Goal: Task Accomplishment & Management: Complete application form

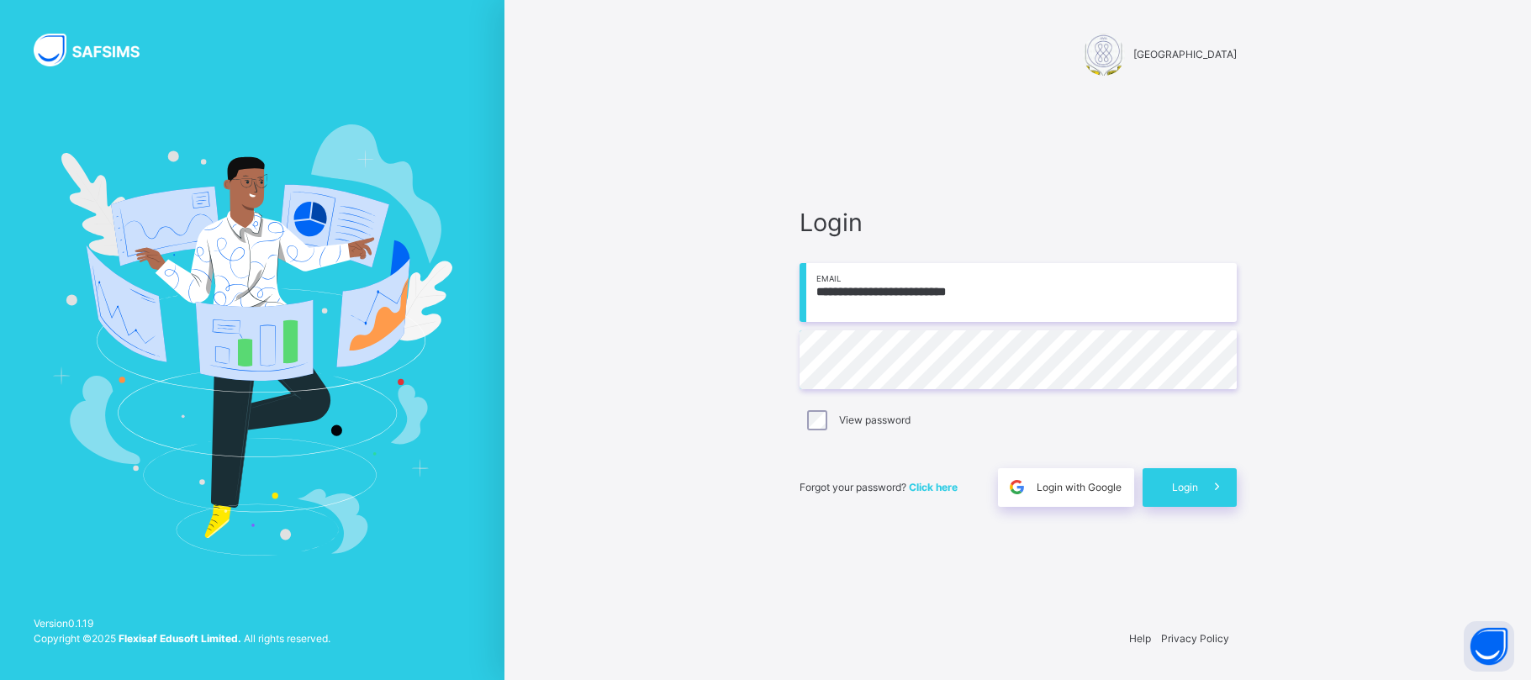
drag, startPoint x: 0, startPoint y: 0, endPoint x: 1251, endPoint y: 159, distance: 1260.8
click at [1178, 484] on span "Login" at bounding box center [1185, 487] width 26 height 15
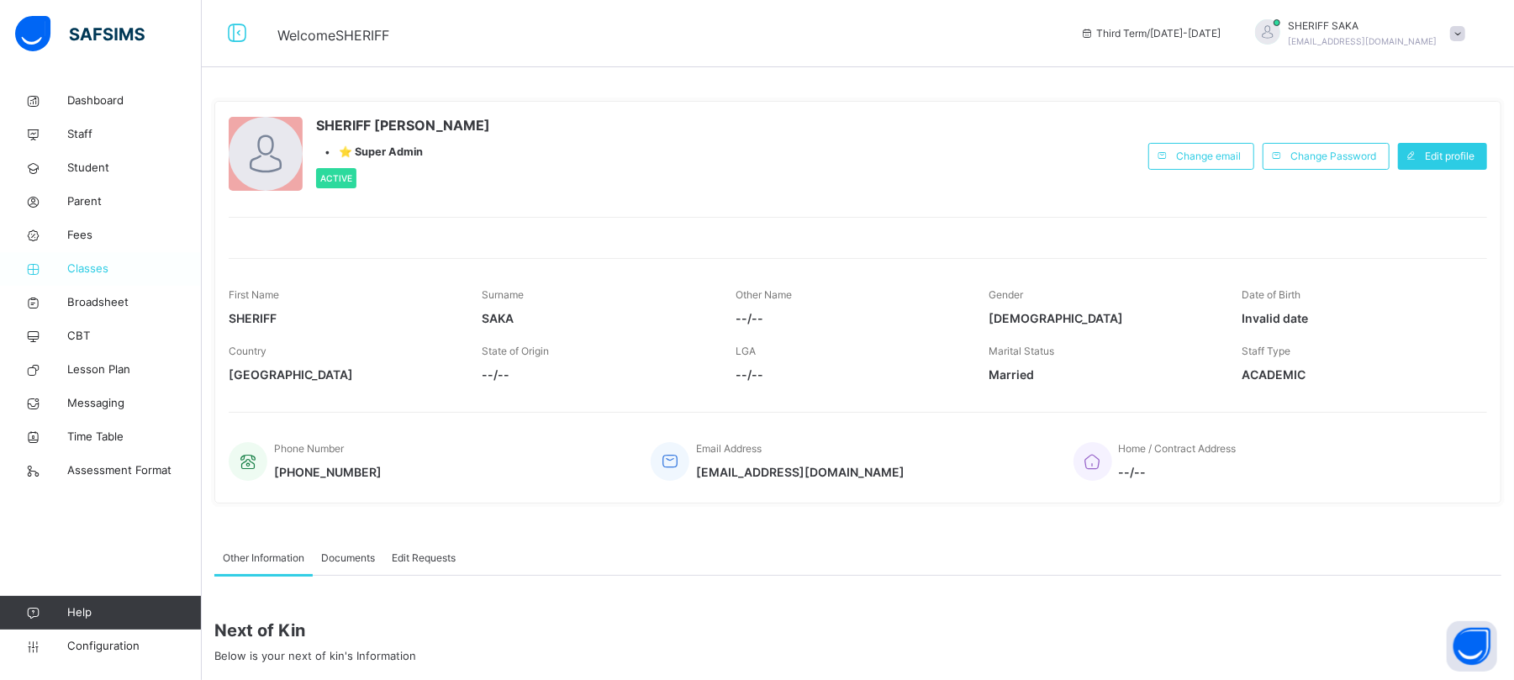
click at [67, 269] on span "Classes" at bounding box center [134, 269] width 134 height 17
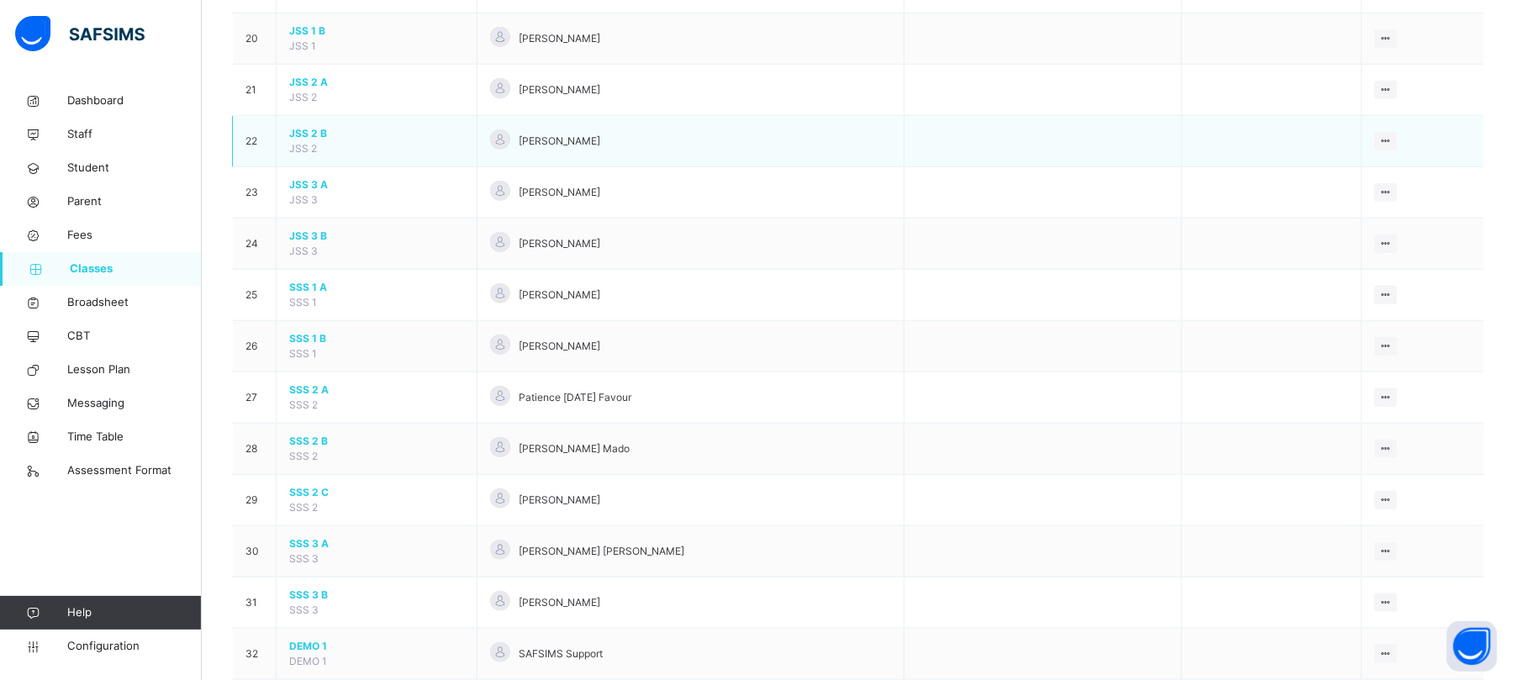
scroll to position [1232, 0]
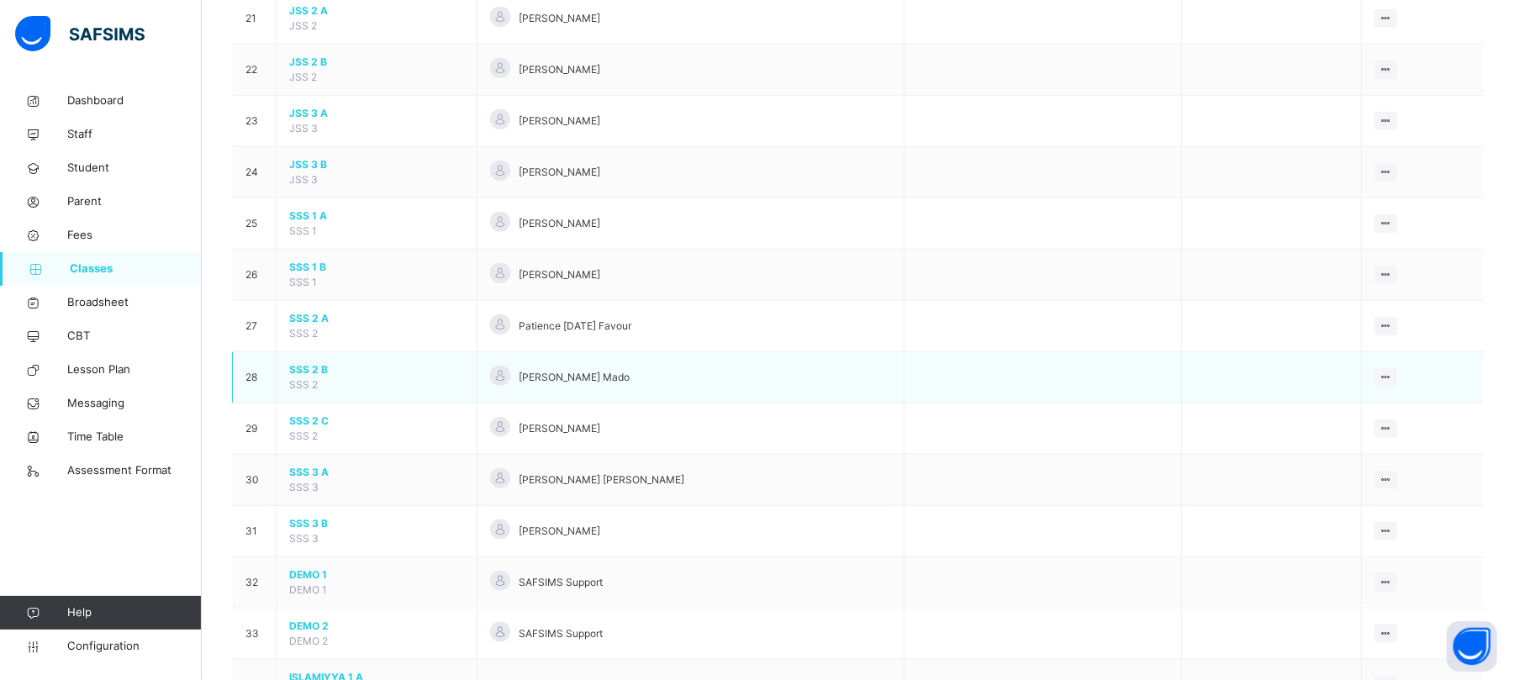
click at [314, 377] on span "SSS 2 B" at bounding box center [376, 369] width 175 height 15
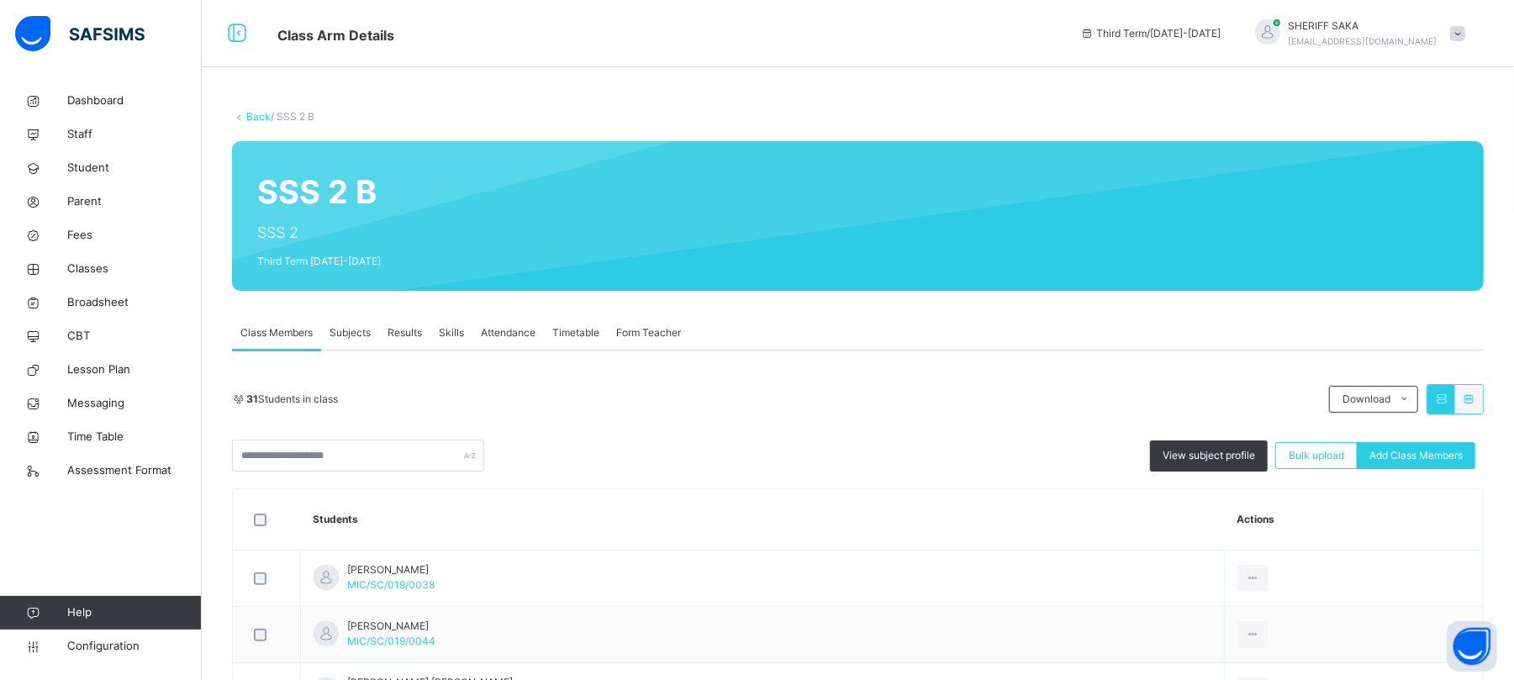
click at [409, 333] on span "Results" at bounding box center [404, 332] width 34 height 15
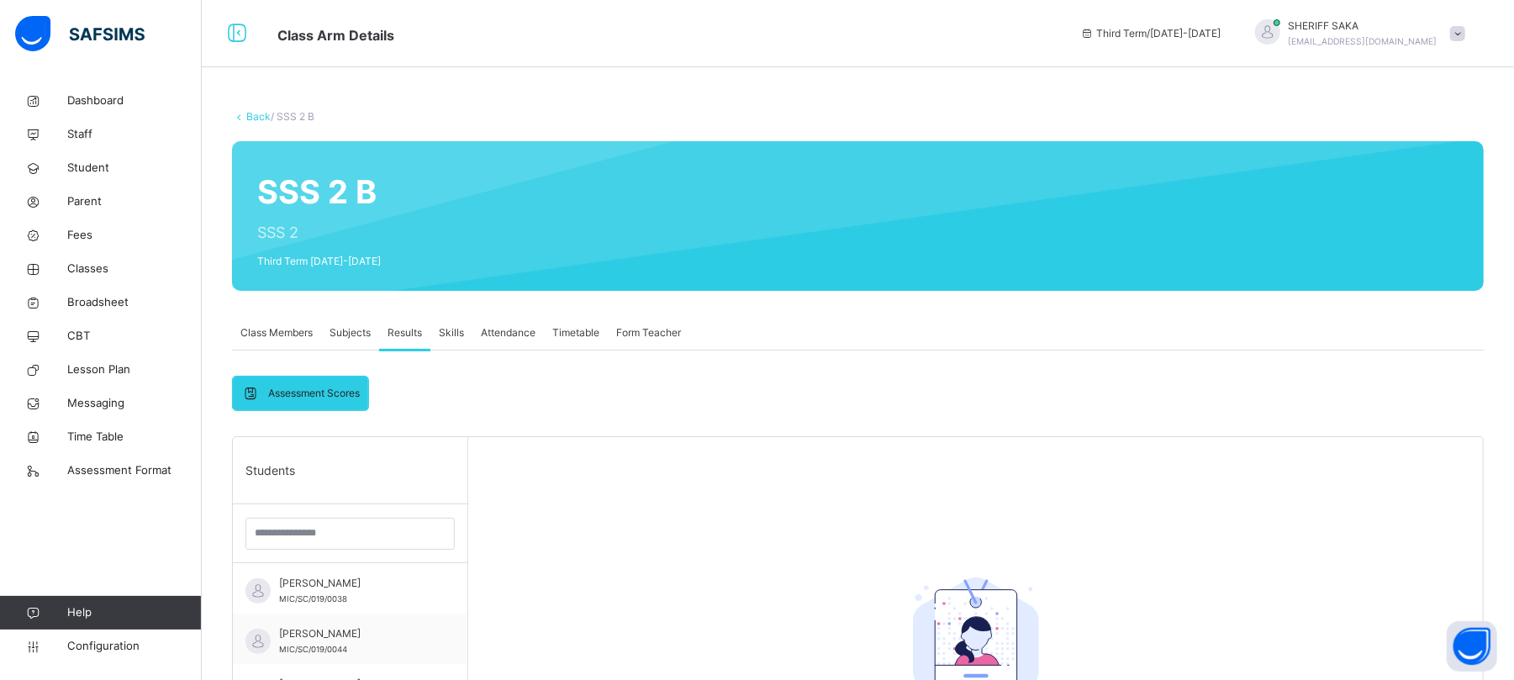
click at [455, 335] on span "Skills" at bounding box center [451, 332] width 25 height 15
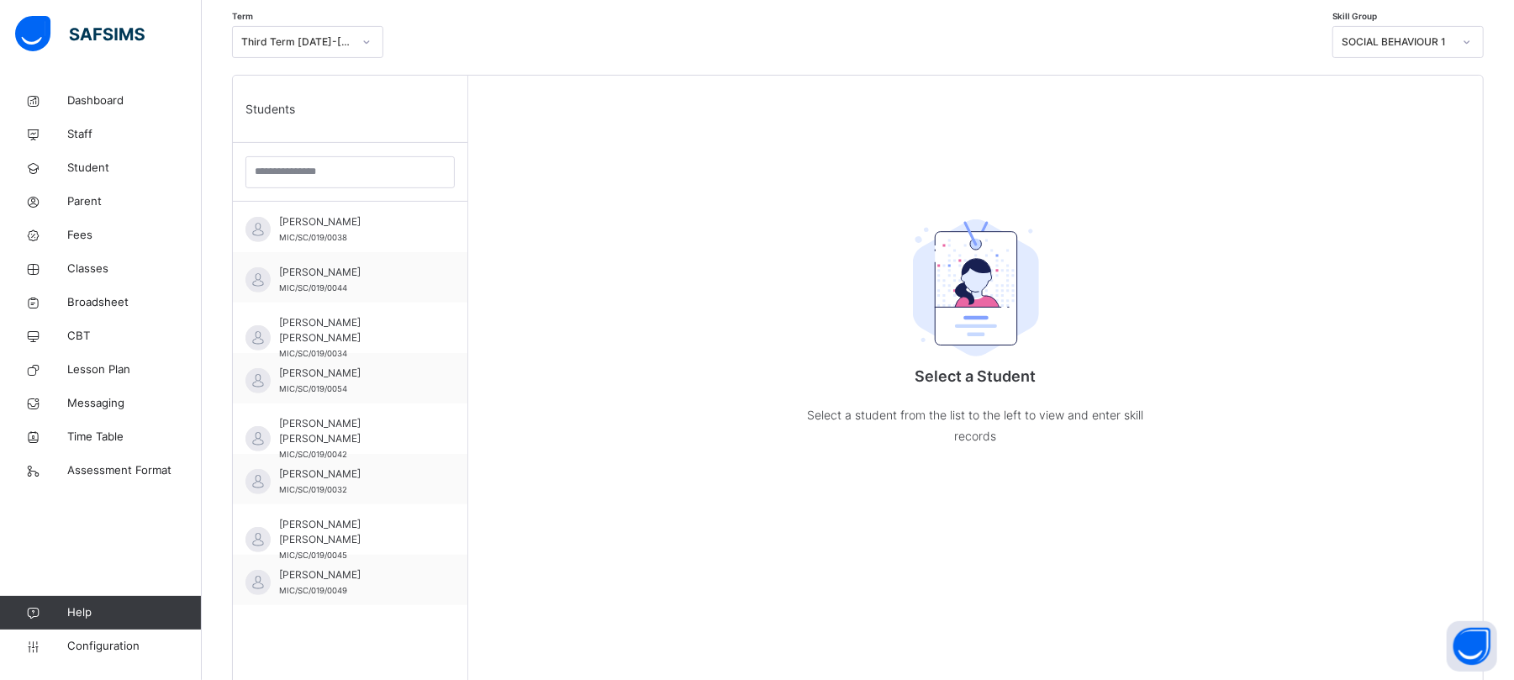
scroll to position [448, 0]
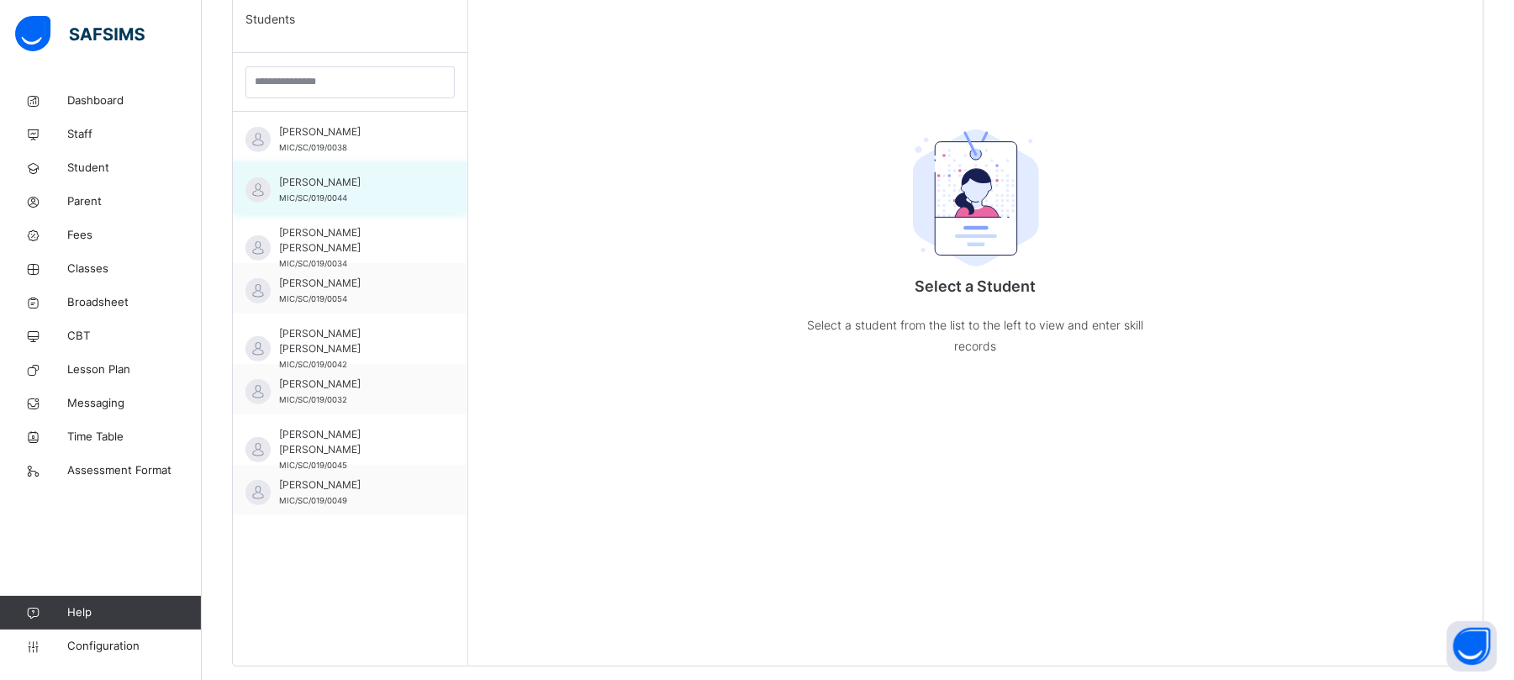
click at [344, 190] on div "[PERSON_NAME] MIC/SC/019/0044" at bounding box center [354, 190] width 150 height 30
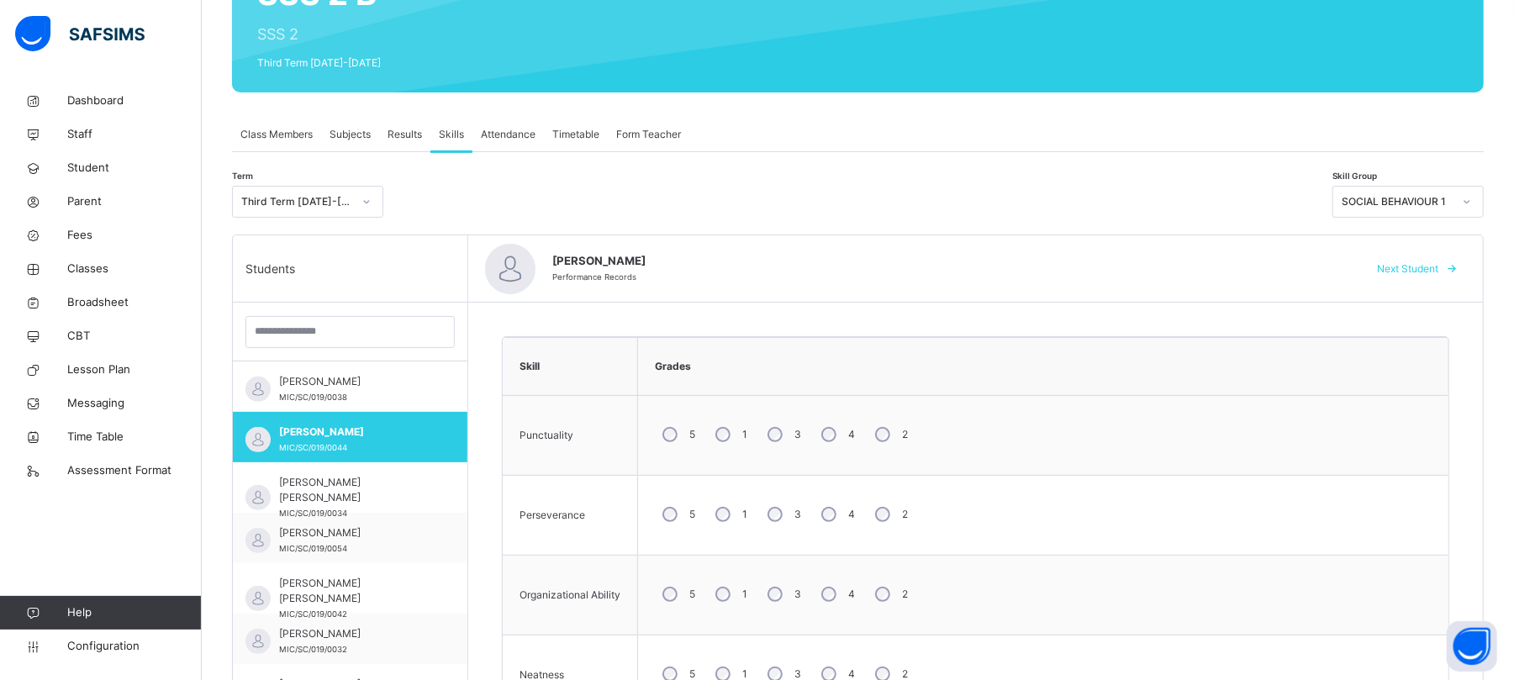
scroll to position [336, 0]
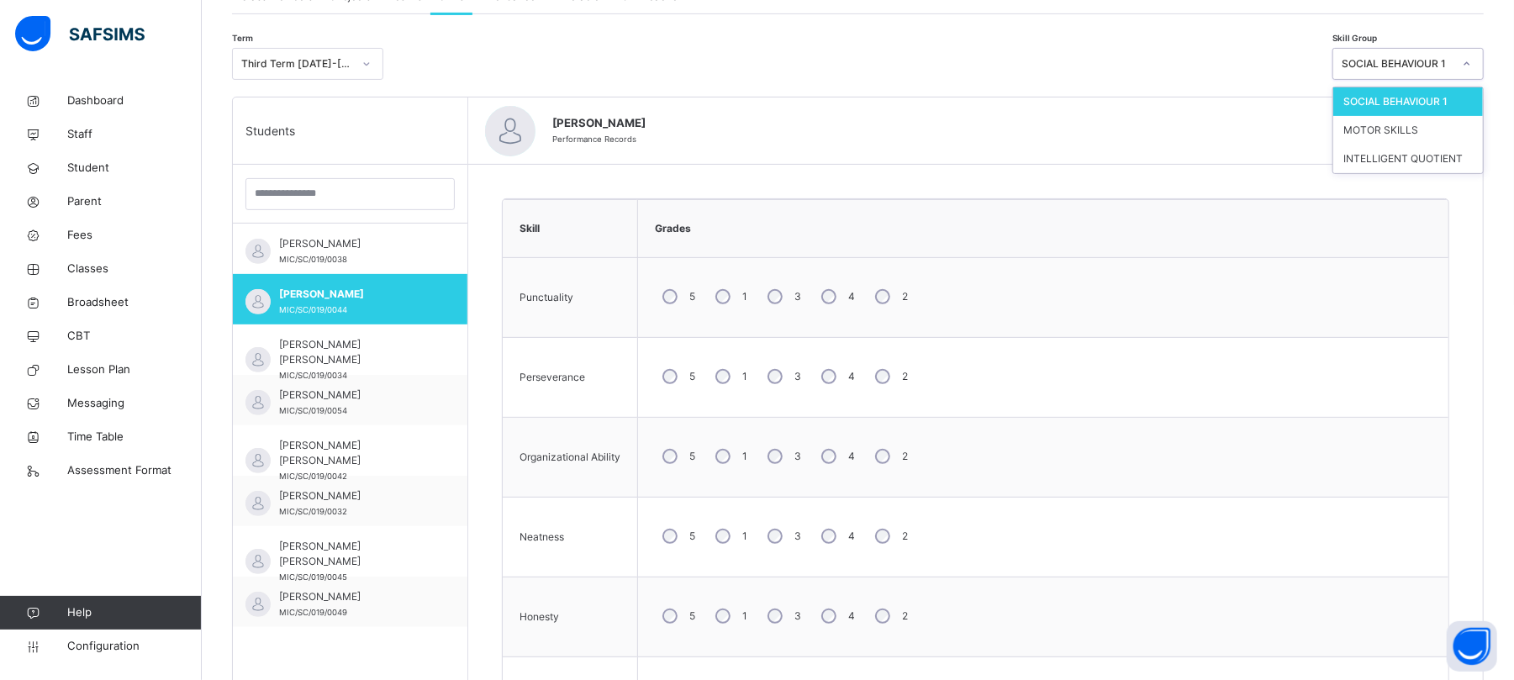
click at [1452, 67] on div "SOCIAL BEHAVIOUR 1" at bounding box center [1397, 63] width 111 height 15
click at [1392, 125] on div "MOTOR SKILLS" at bounding box center [1408, 130] width 150 height 29
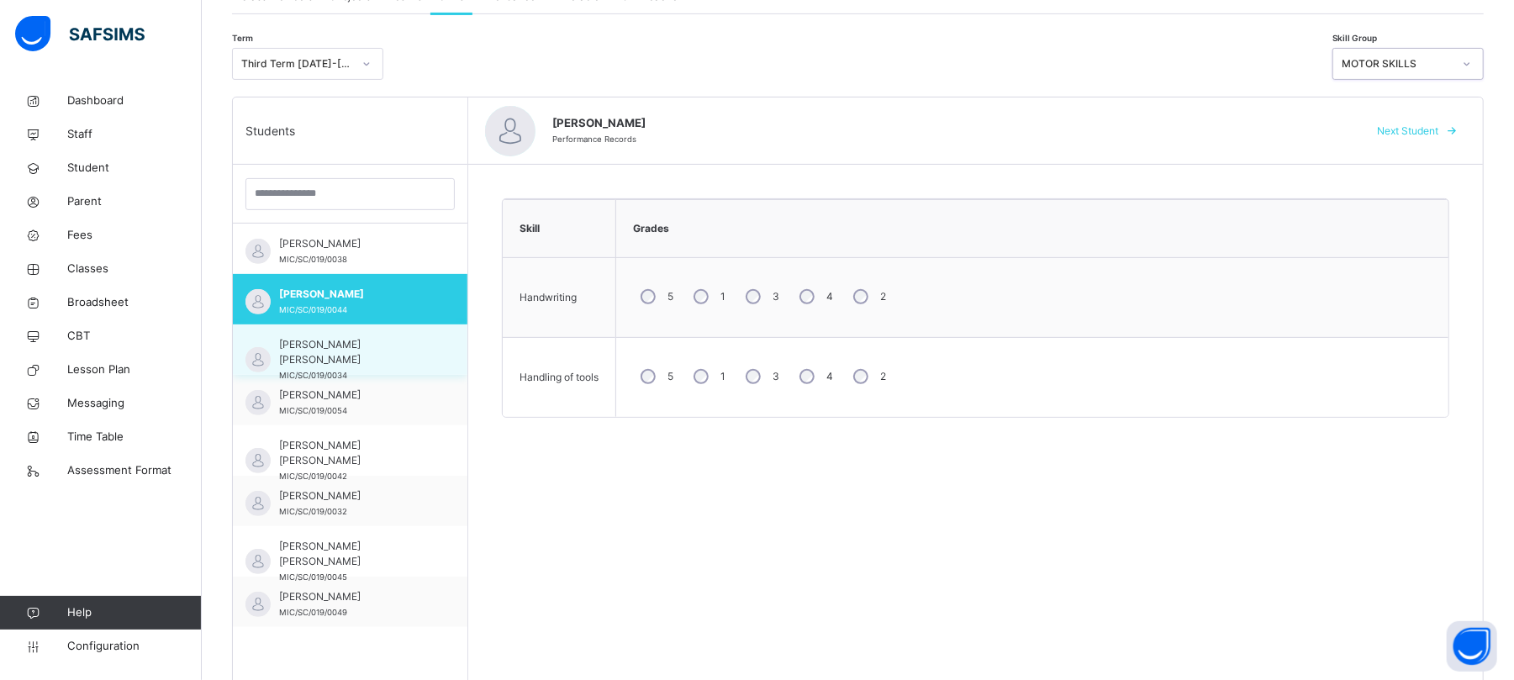
click at [361, 346] on span "[PERSON_NAME] [PERSON_NAME]" at bounding box center [354, 352] width 150 height 30
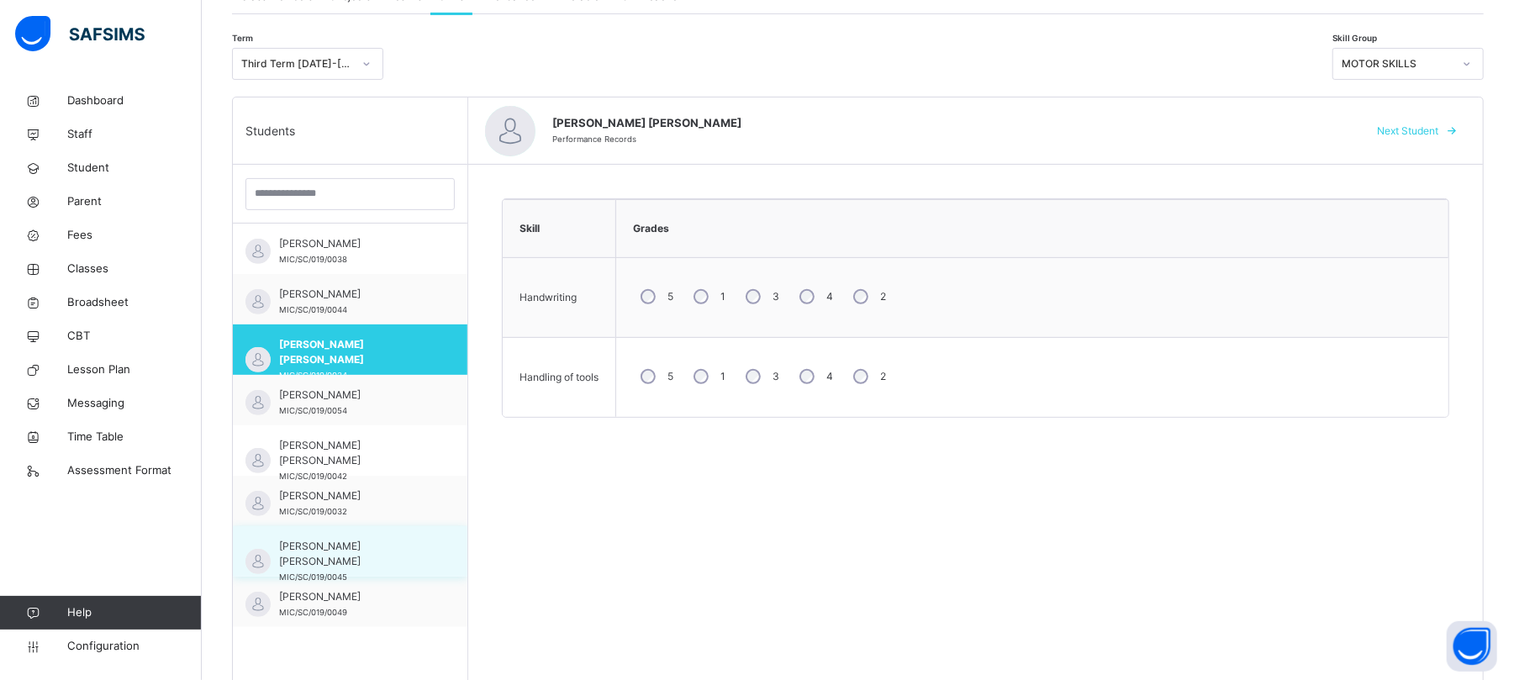
click at [311, 529] on div "[PERSON_NAME] [PERSON_NAME] MIC/SC/019/0045" at bounding box center [350, 551] width 235 height 50
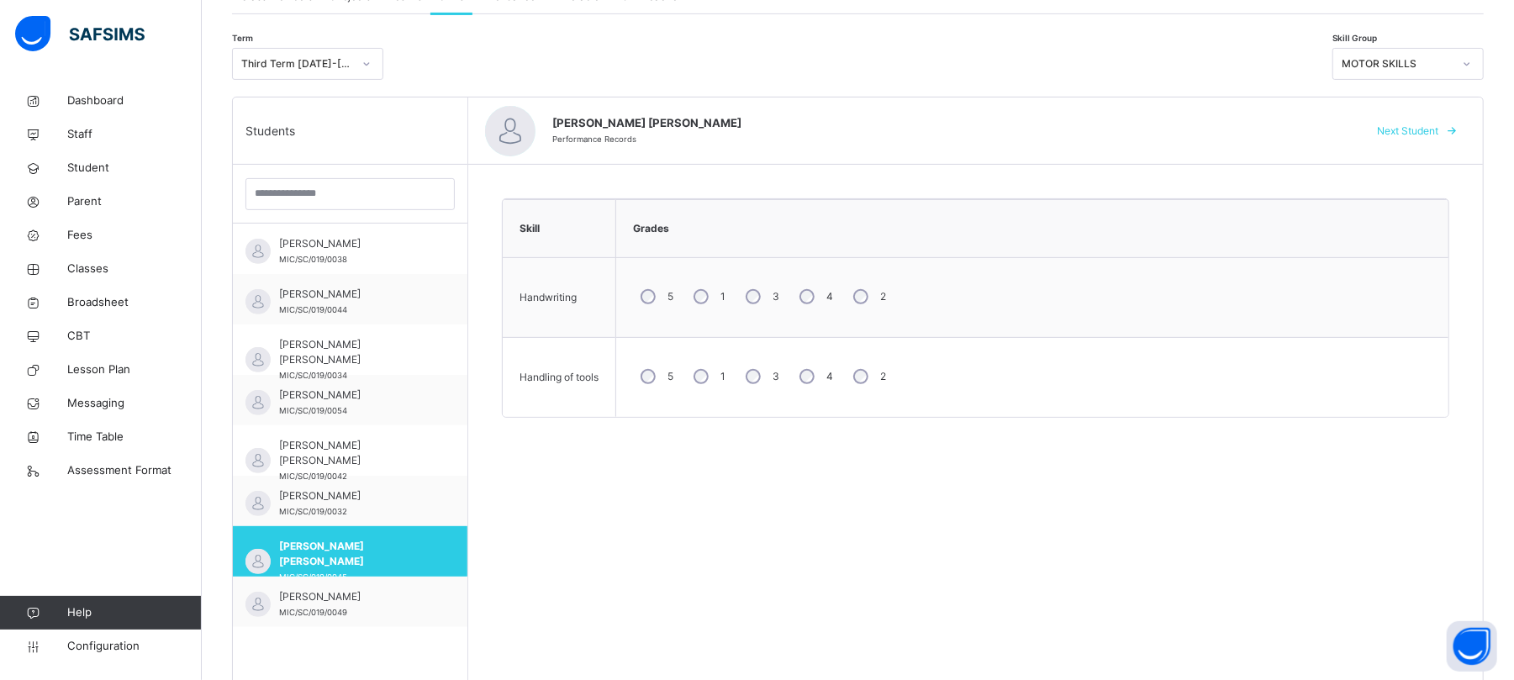
click at [1452, 66] on div "MOTOR SKILLS" at bounding box center [1397, 63] width 111 height 15
click at [1442, 166] on div "INTELLIGENT QUOTIENT" at bounding box center [1408, 159] width 150 height 29
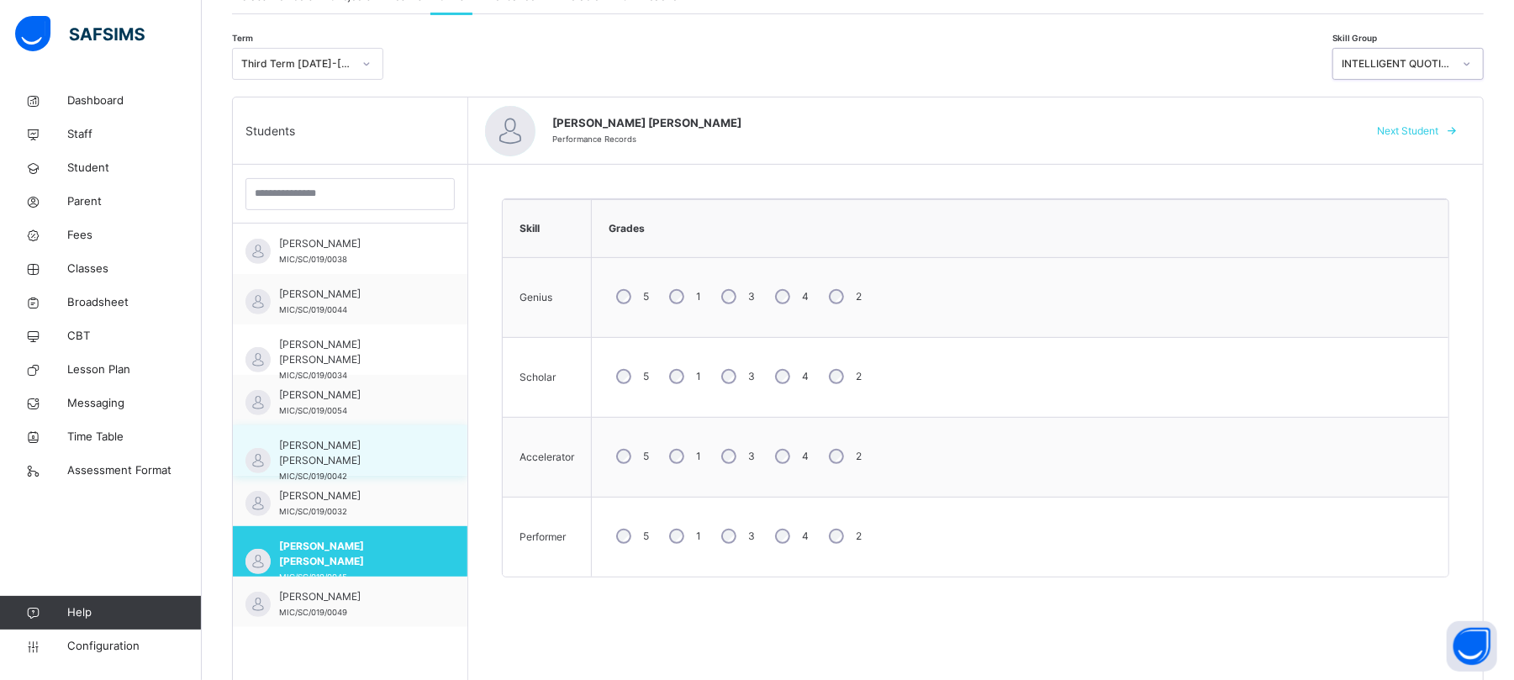
click at [348, 451] on span "[PERSON_NAME] [PERSON_NAME]" at bounding box center [354, 453] width 150 height 30
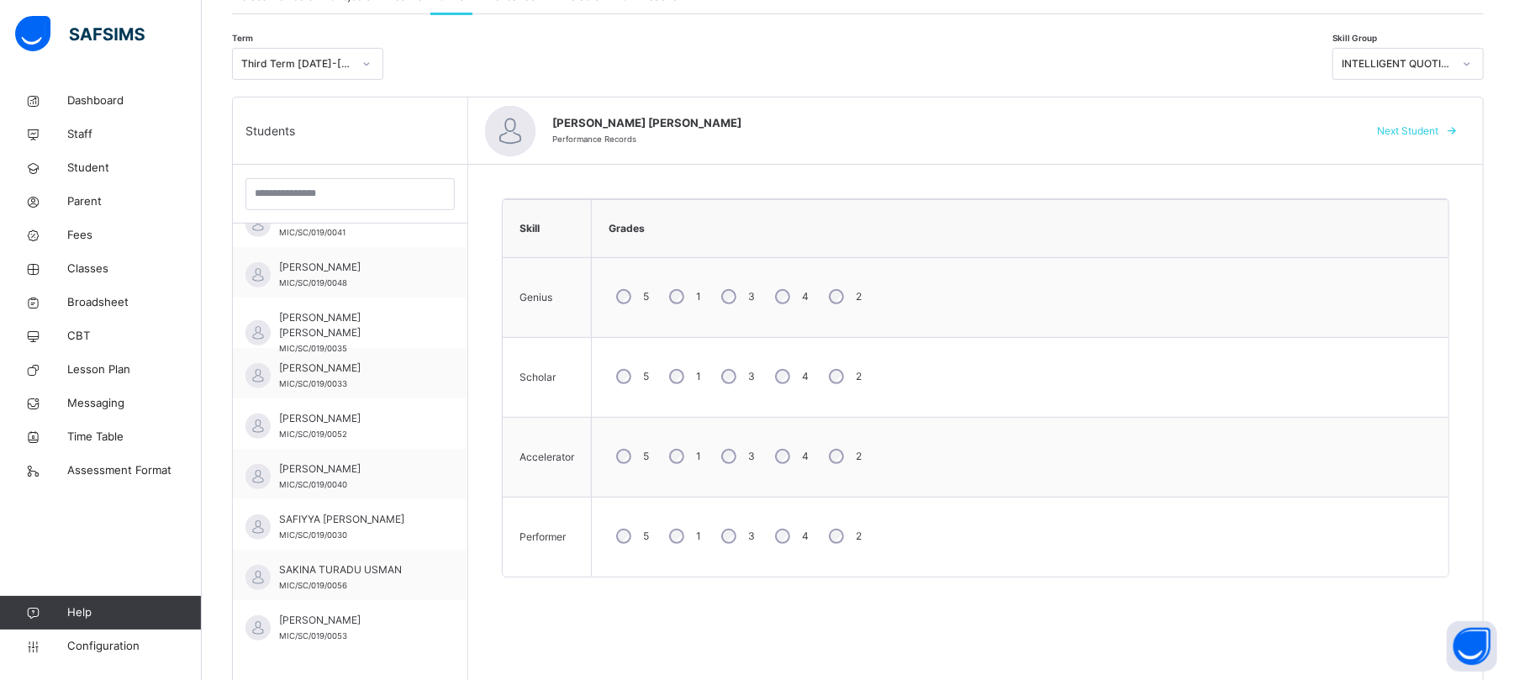
scroll to position [1120, 0]
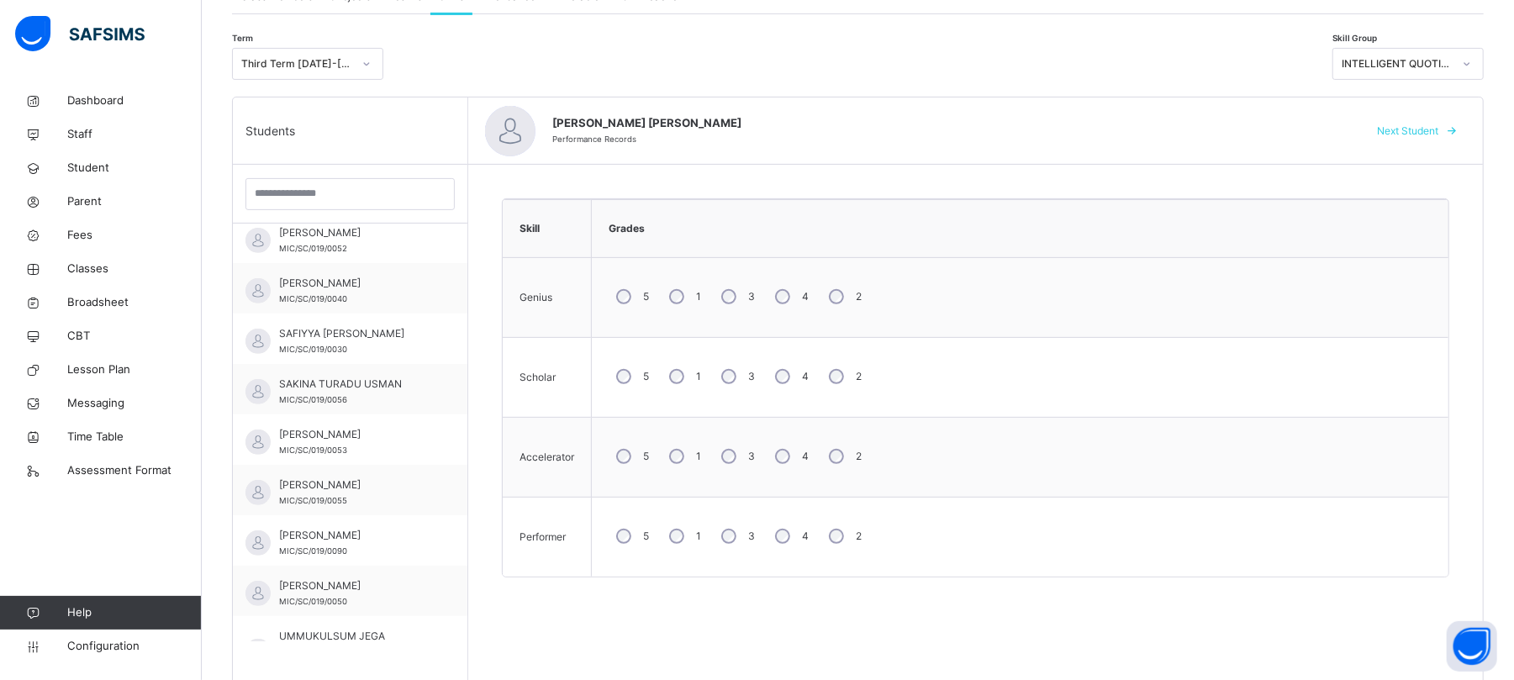
click at [355, 442] on span "[PERSON_NAME]" at bounding box center [354, 434] width 150 height 15
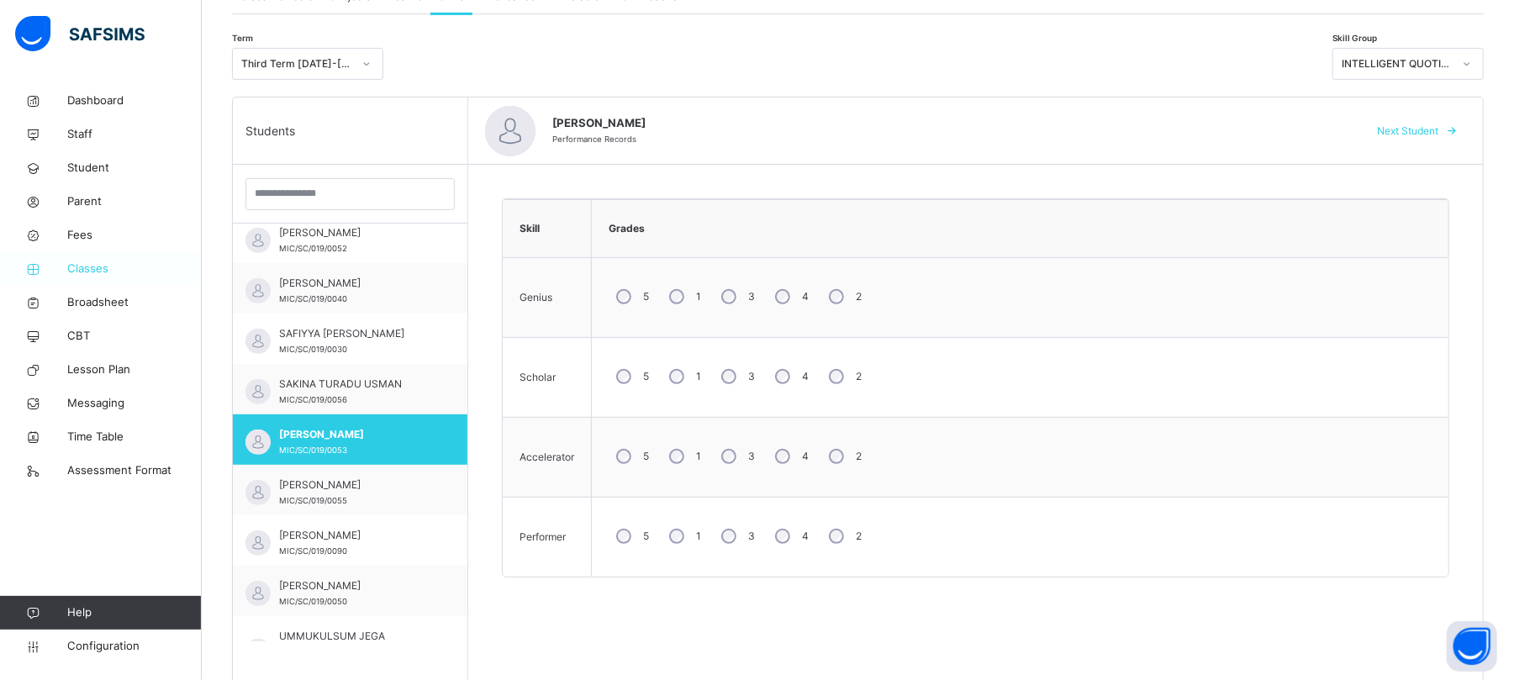
click at [92, 266] on span "Classes" at bounding box center [134, 269] width 134 height 17
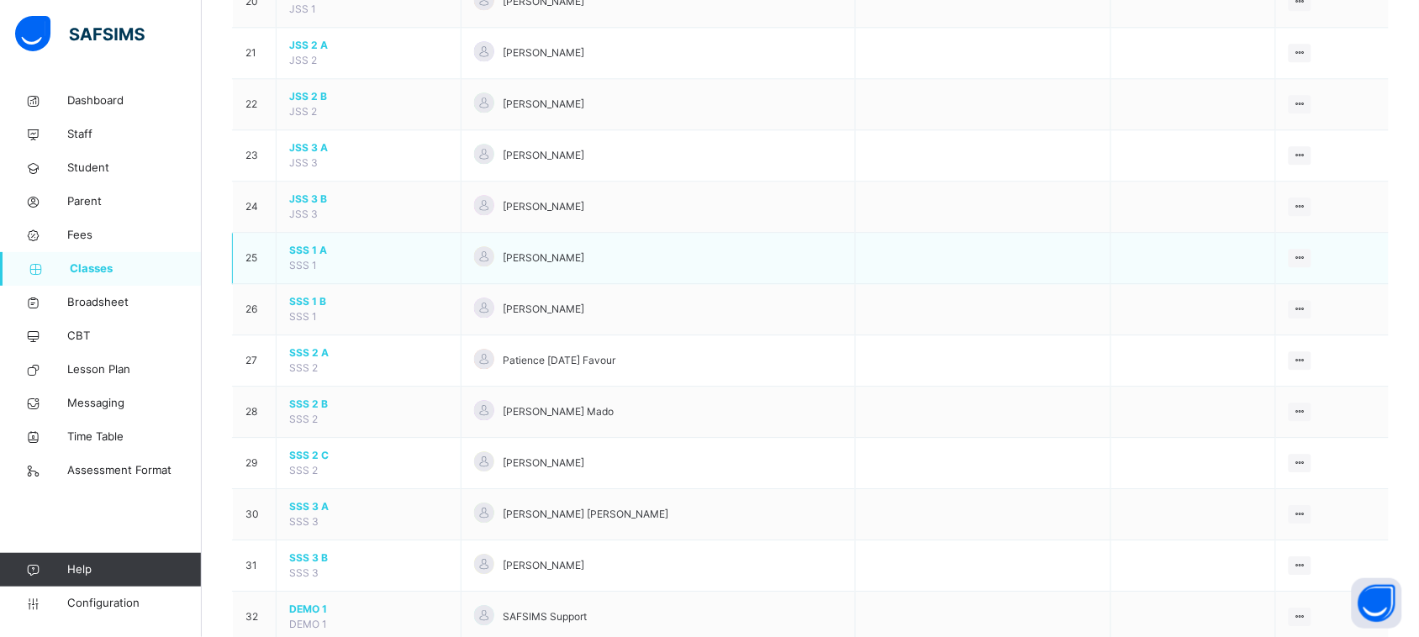
scroll to position [988, 0]
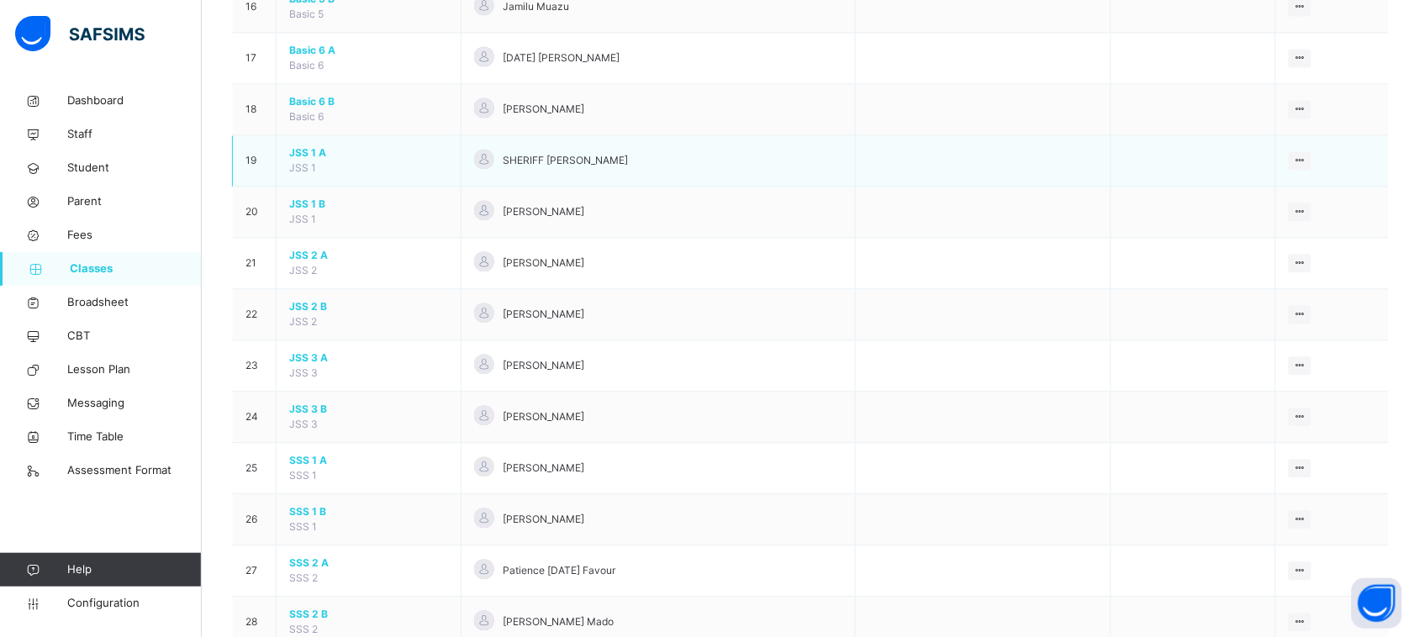
click at [318, 157] on span "JSS 1 A" at bounding box center [368, 152] width 159 height 15
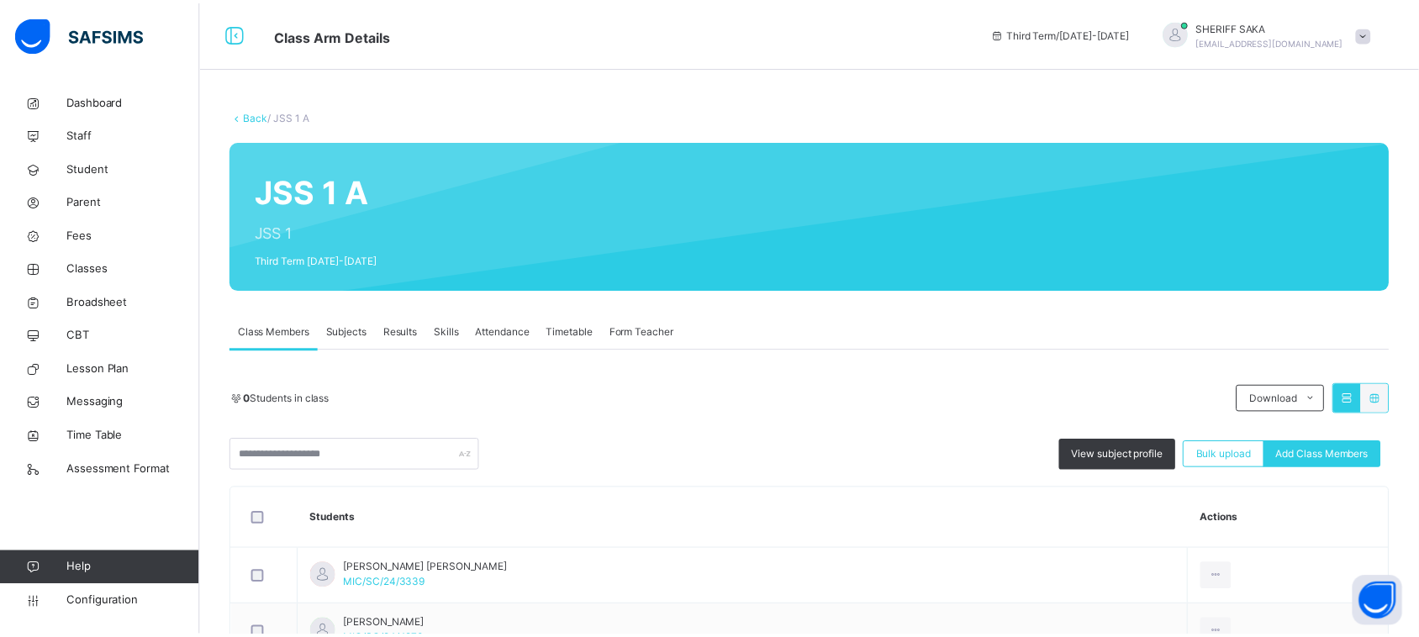
scroll to position [210, 0]
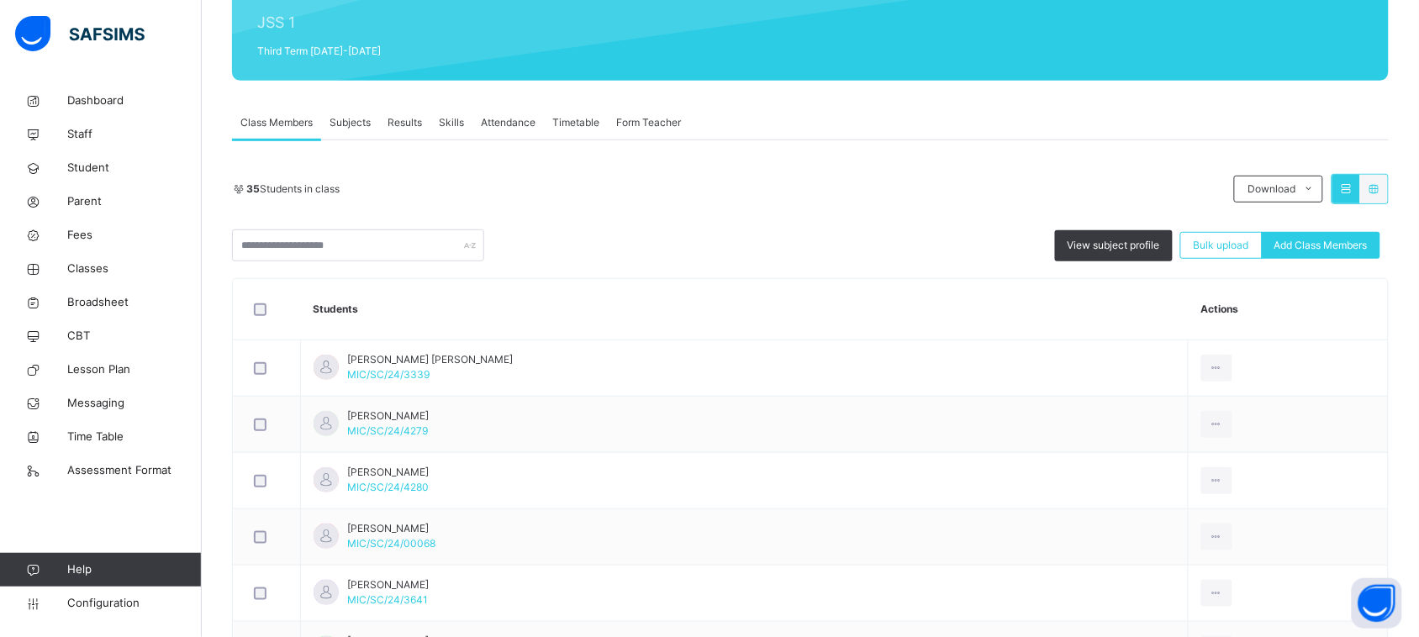
click at [451, 119] on span "Skills" at bounding box center [451, 122] width 25 height 15
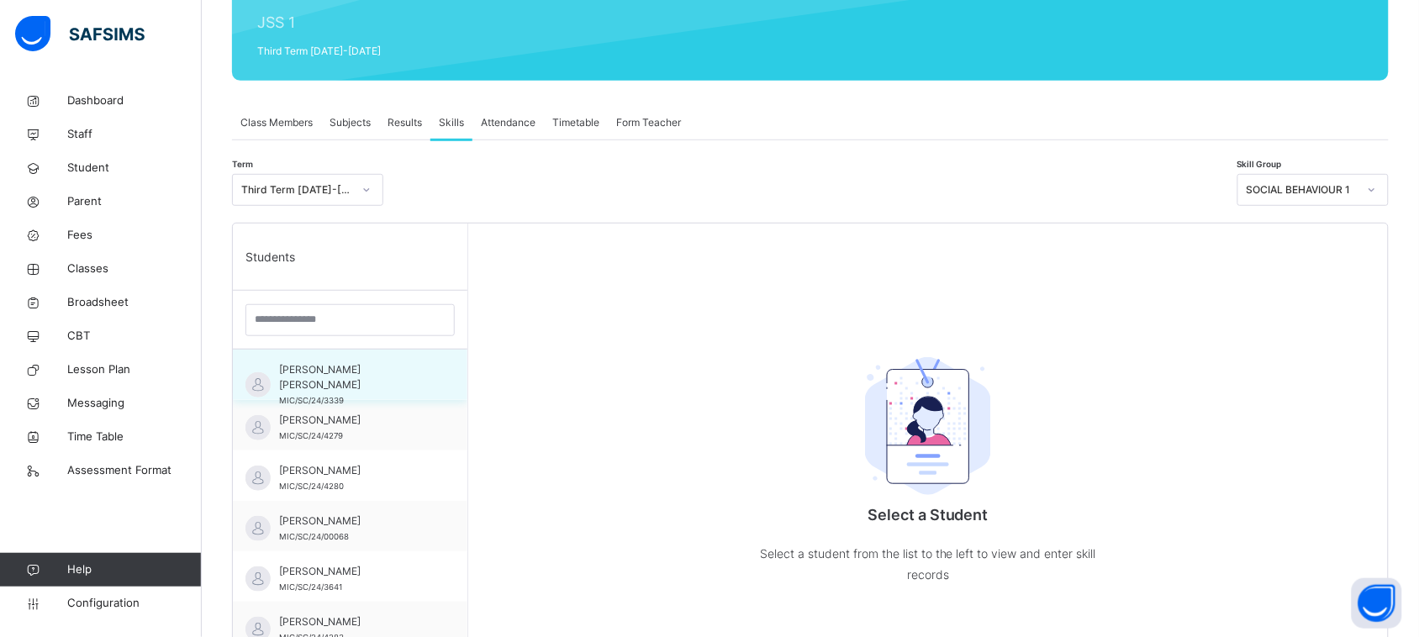
click at [350, 374] on span "[PERSON_NAME] [PERSON_NAME]" at bounding box center [354, 377] width 150 height 30
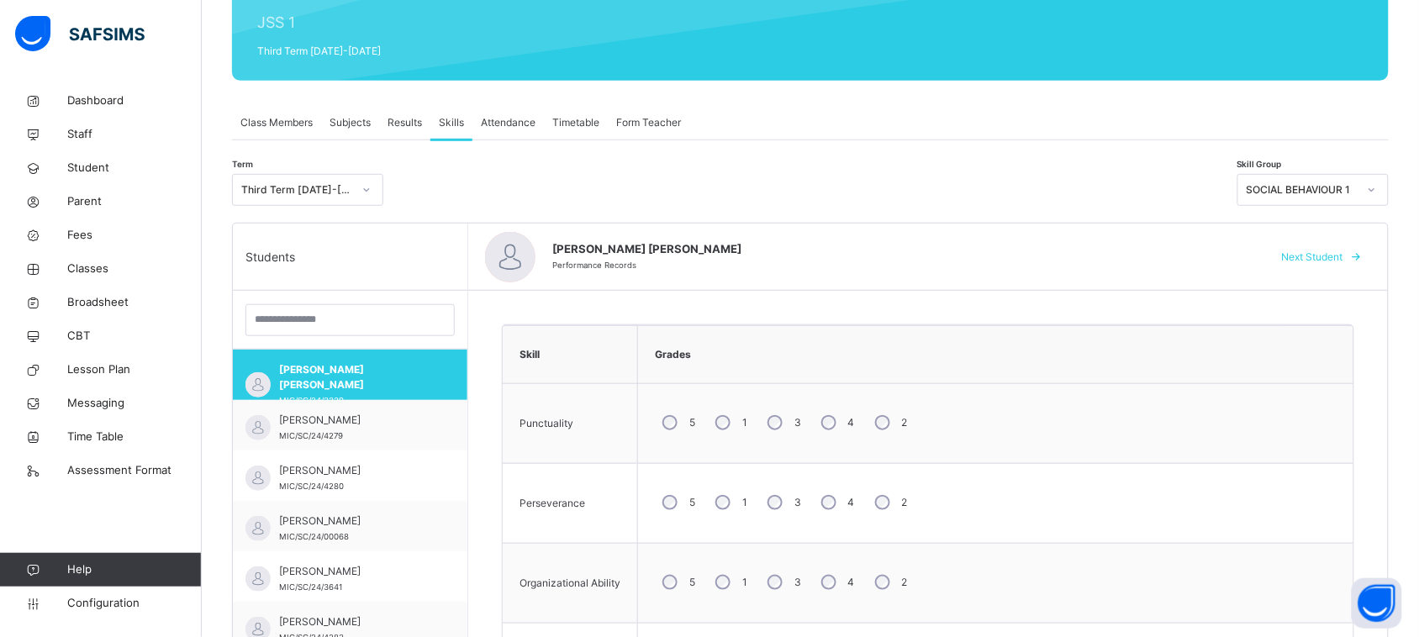
click at [1345, 192] on div "SOCIAL BEHAVIOUR 1" at bounding box center [1302, 189] width 111 height 15
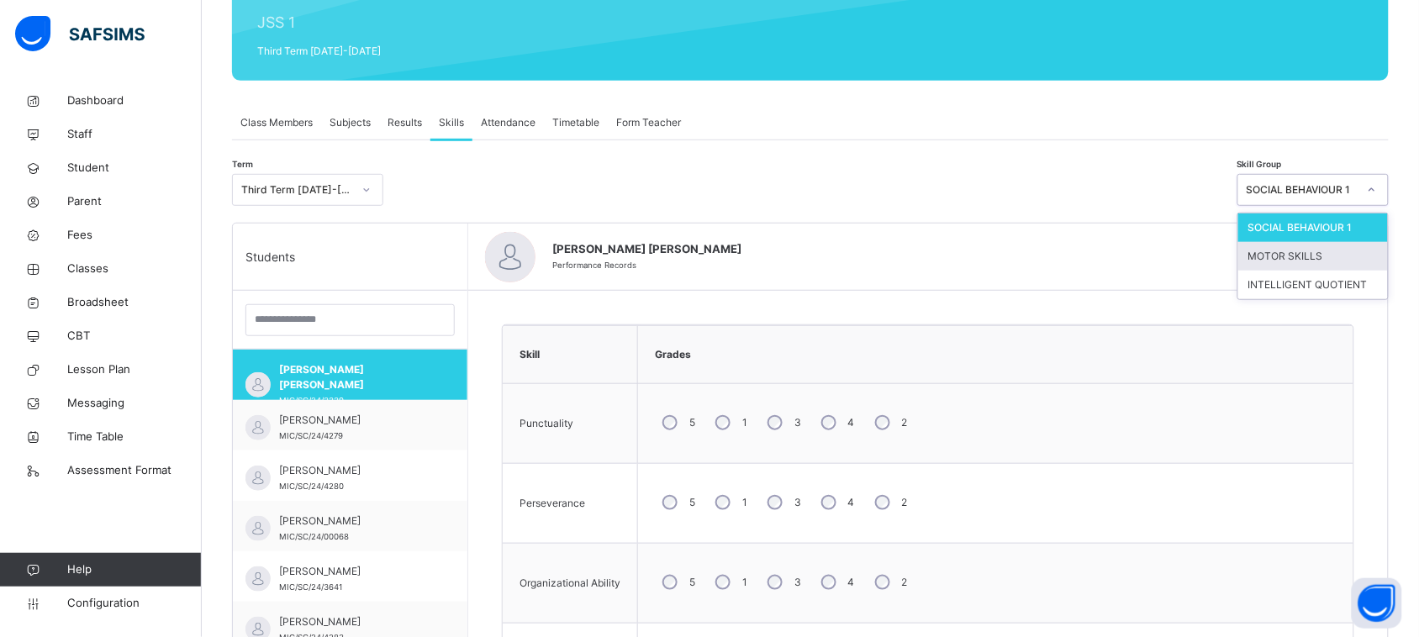
click at [1313, 255] on div "MOTOR SKILLS" at bounding box center [1313, 256] width 150 height 29
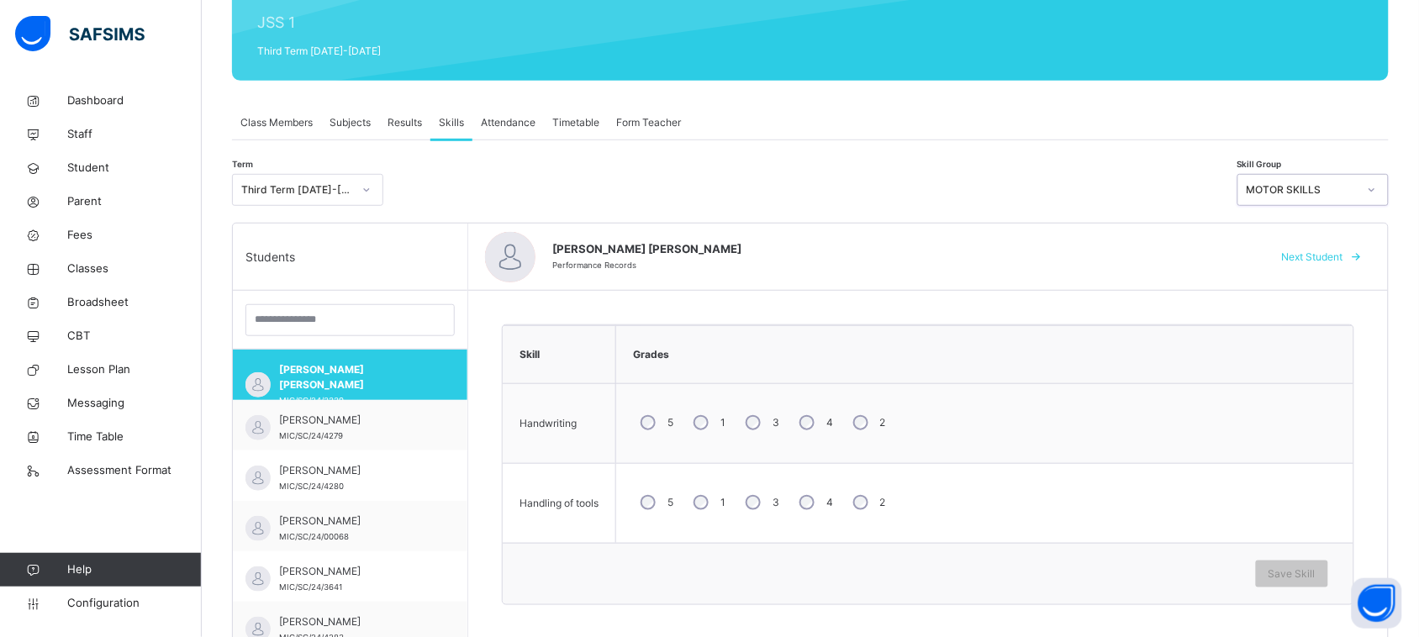
scroll to position [477, 0]
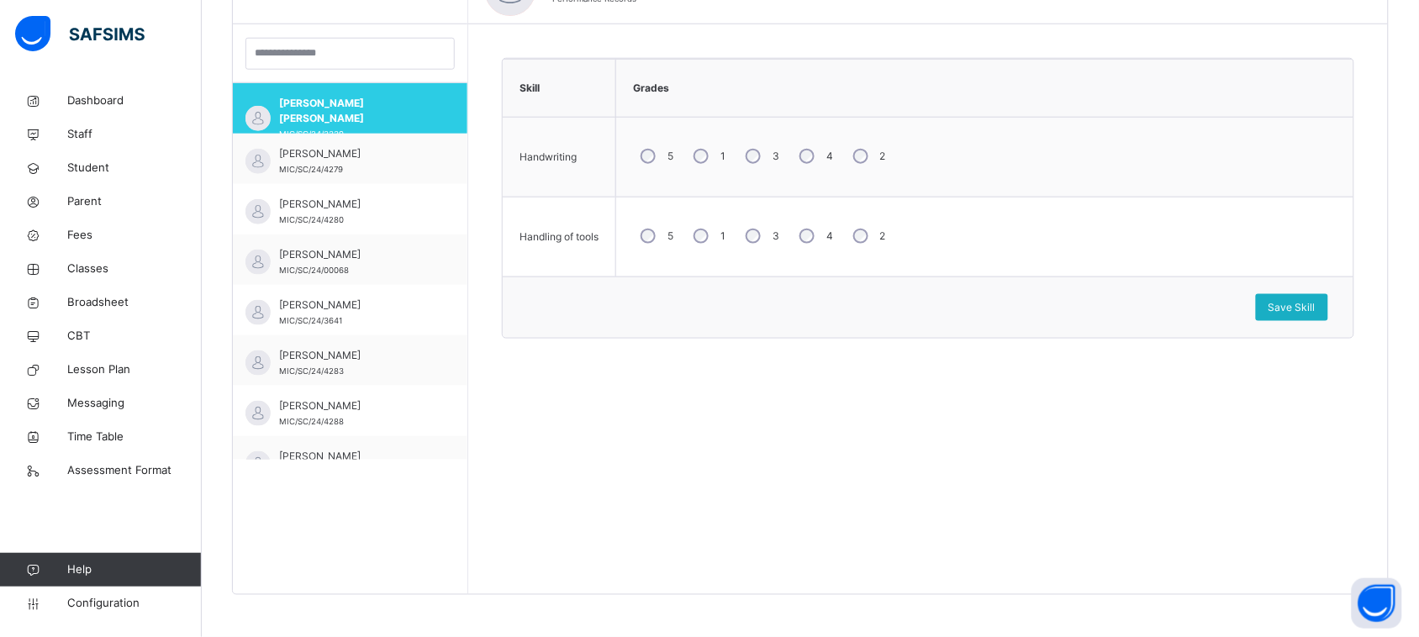
click at [1305, 311] on span "Save Skill" at bounding box center [1291, 307] width 47 height 15
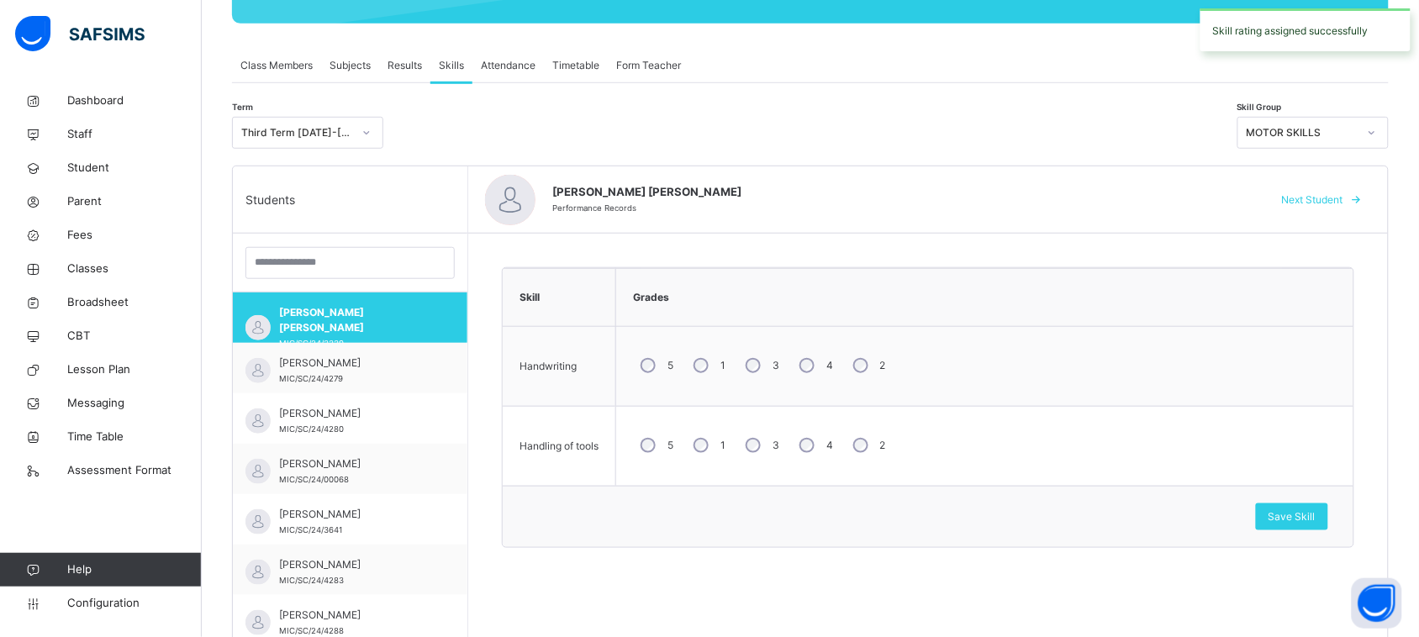
scroll to position [266, 0]
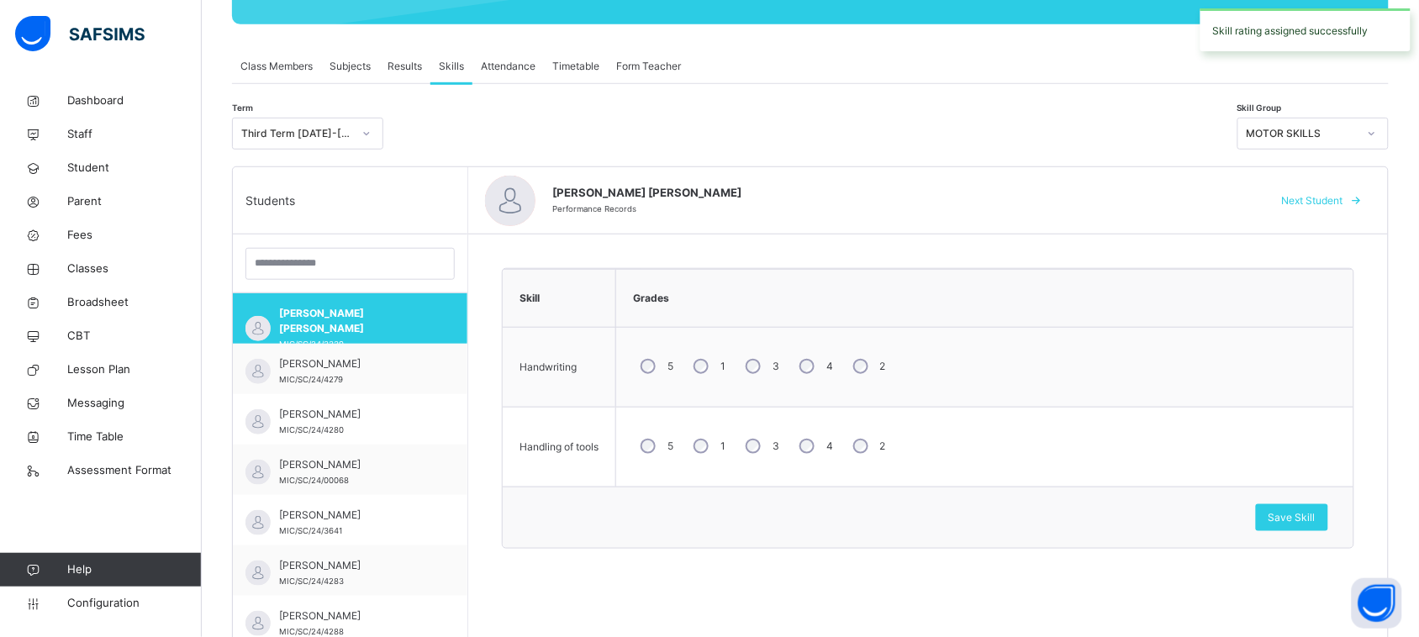
click at [1343, 198] on span "Next Student" at bounding box center [1312, 200] width 61 height 15
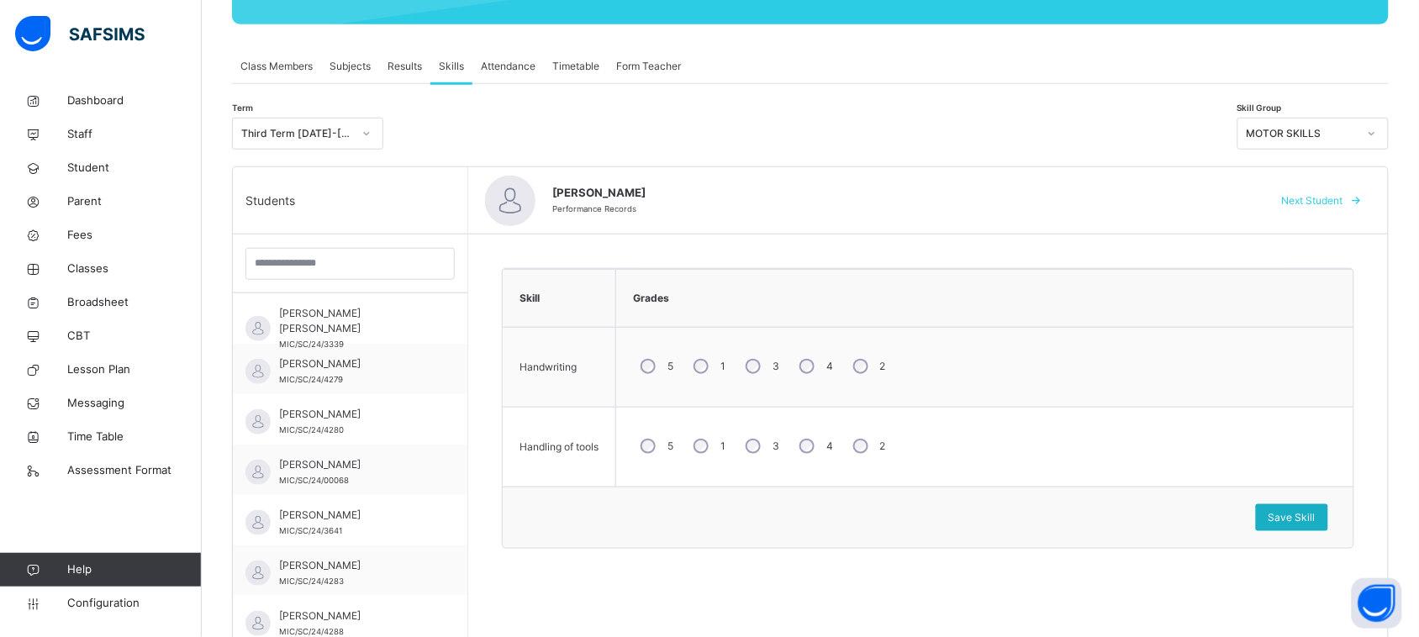
click at [1305, 510] on span "Save Skill" at bounding box center [1291, 517] width 47 height 15
click at [1341, 198] on span "Next Student" at bounding box center [1312, 200] width 61 height 15
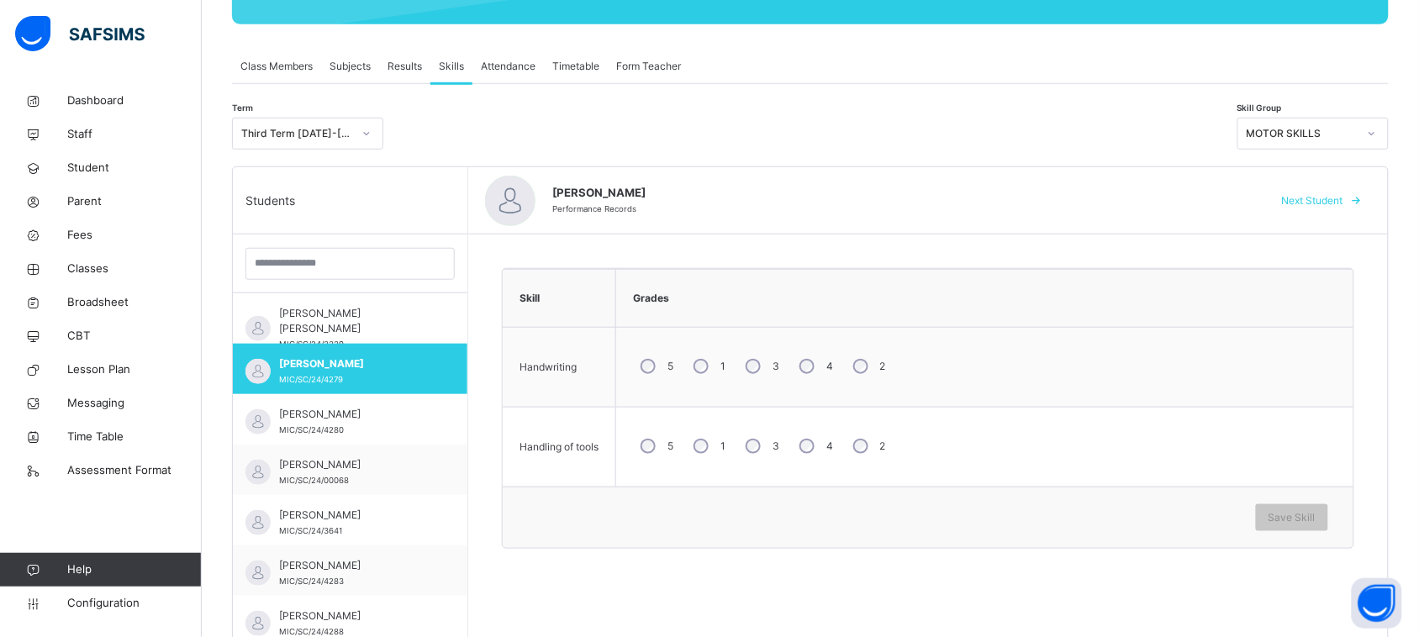
click at [816, 448] on div "4" at bounding box center [814, 446] width 45 height 35
click at [1309, 525] on span "Save Skill" at bounding box center [1291, 517] width 47 height 15
click at [1342, 199] on span "Next Student" at bounding box center [1312, 200] width 61 height 15
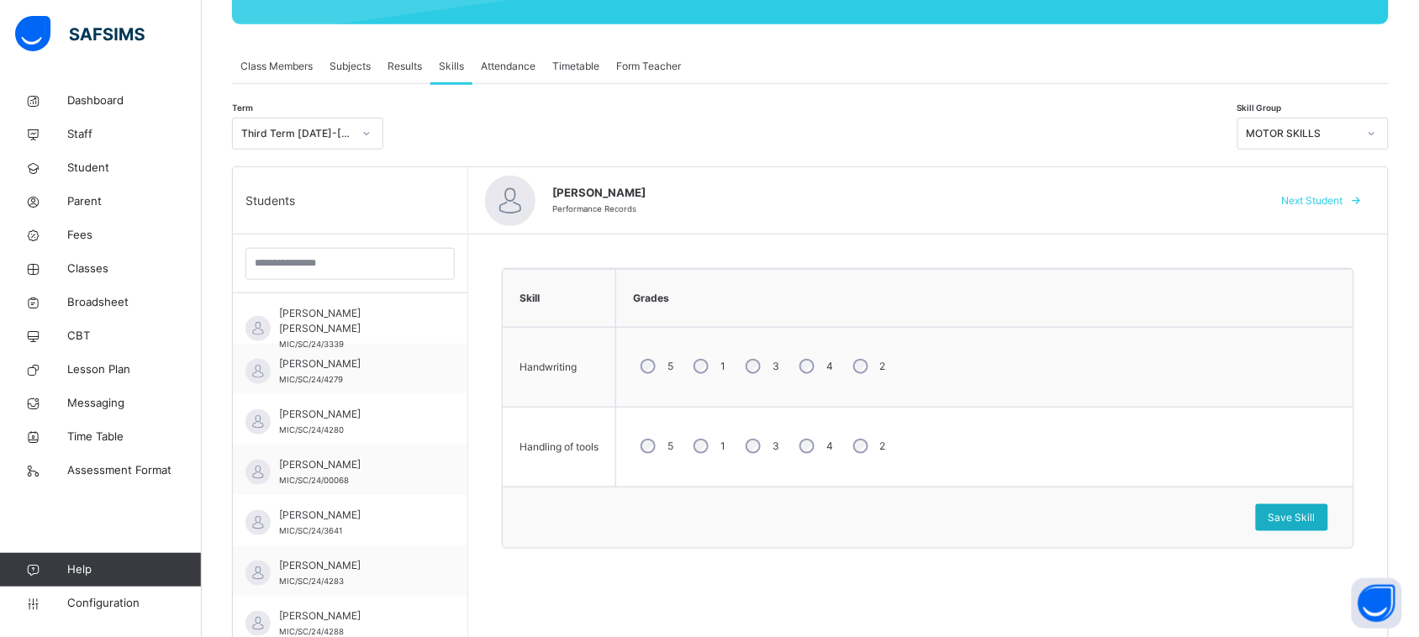
click at [1287, 514] on span "Save Skill" at bounding box center [1291, 517] width 47 height 15
click at [1300, 518] on span "Save Skill" at bounding box center [1291, 517] width 47 height 15
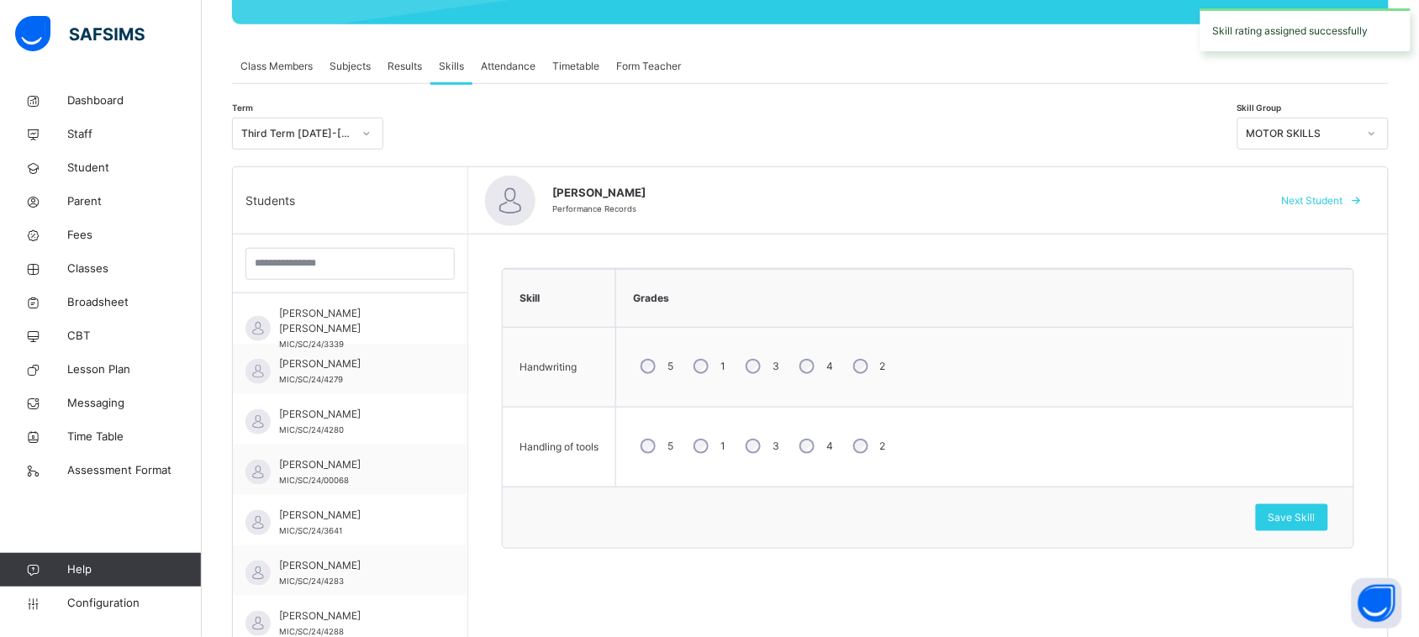
click at [1318, 198] on span "Next Student" at bounding box center [1312, 200] width 61 height 15
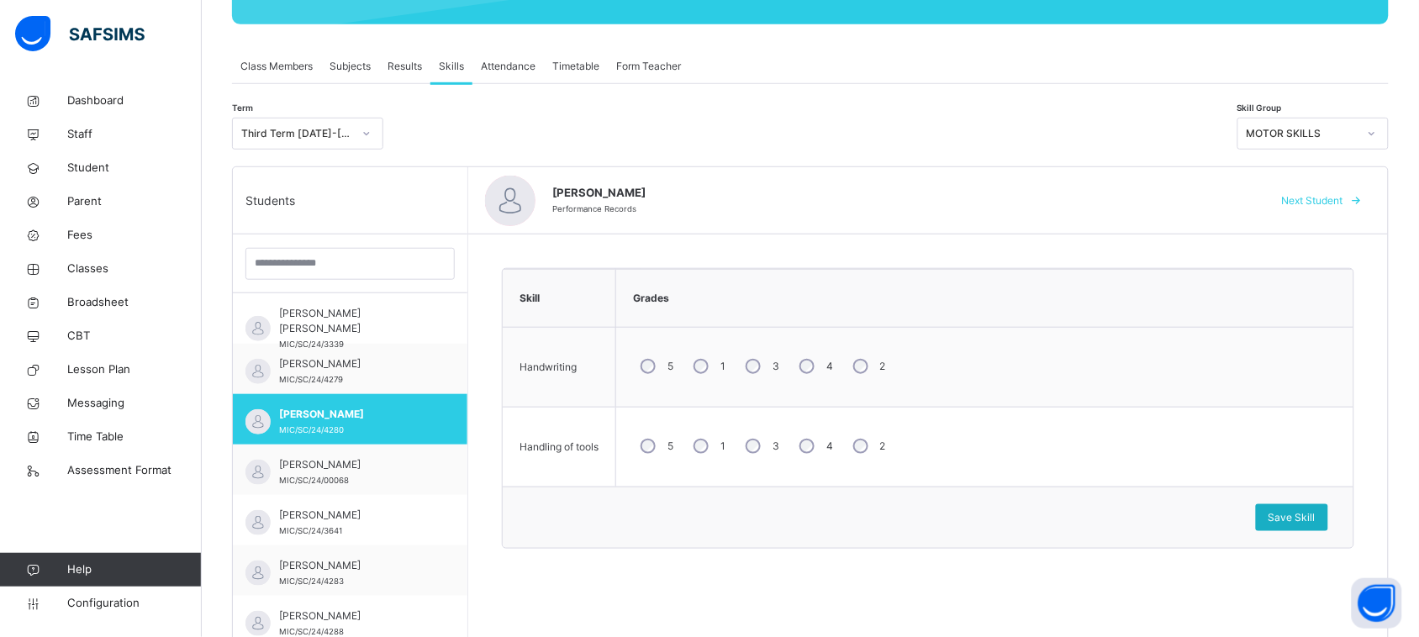
click at [1284, 518] on div "Save Skill" at bounding box center [1292, 517] width 72 height 27
click at [1308, 510] on span "Save Skill" at bounding box center [1291, 517] width 47 height 15
click at [1343, 198] on span "Next Student" at bounding box center [1312, 200] width 61 height 15
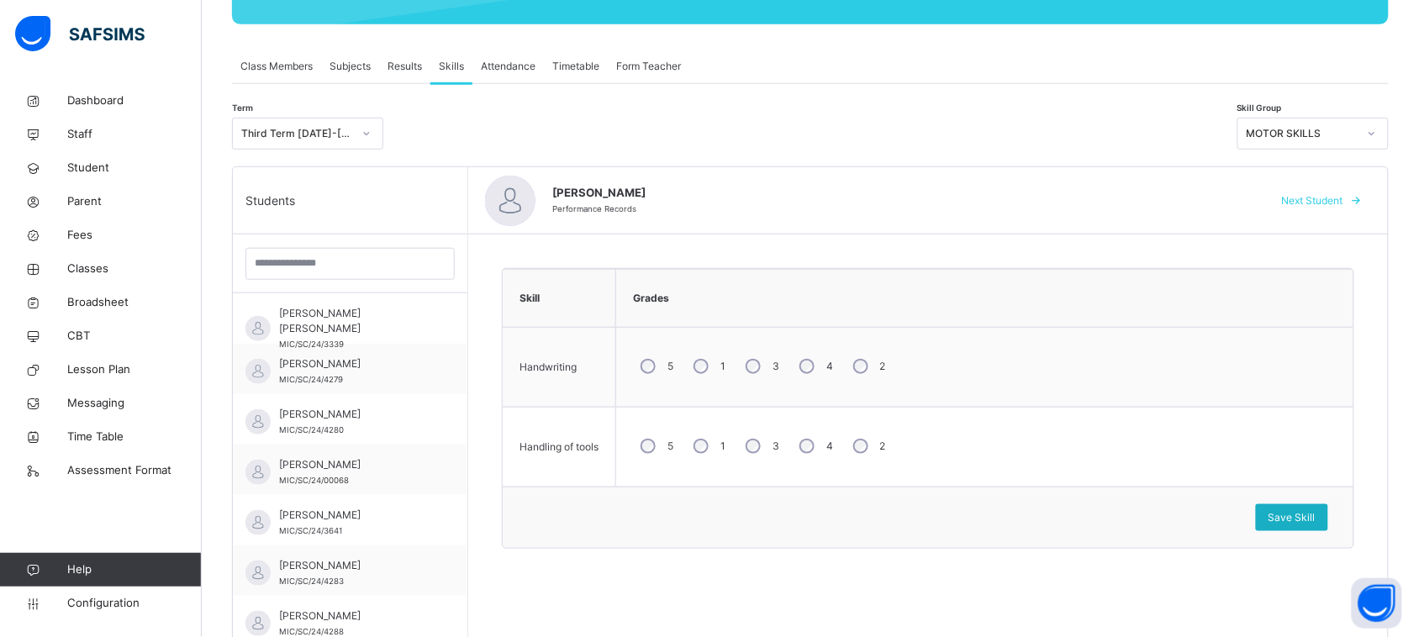
click at [1328, 521] on div "Save Skill" at bounding box center [1292, 517] width 72 height 27
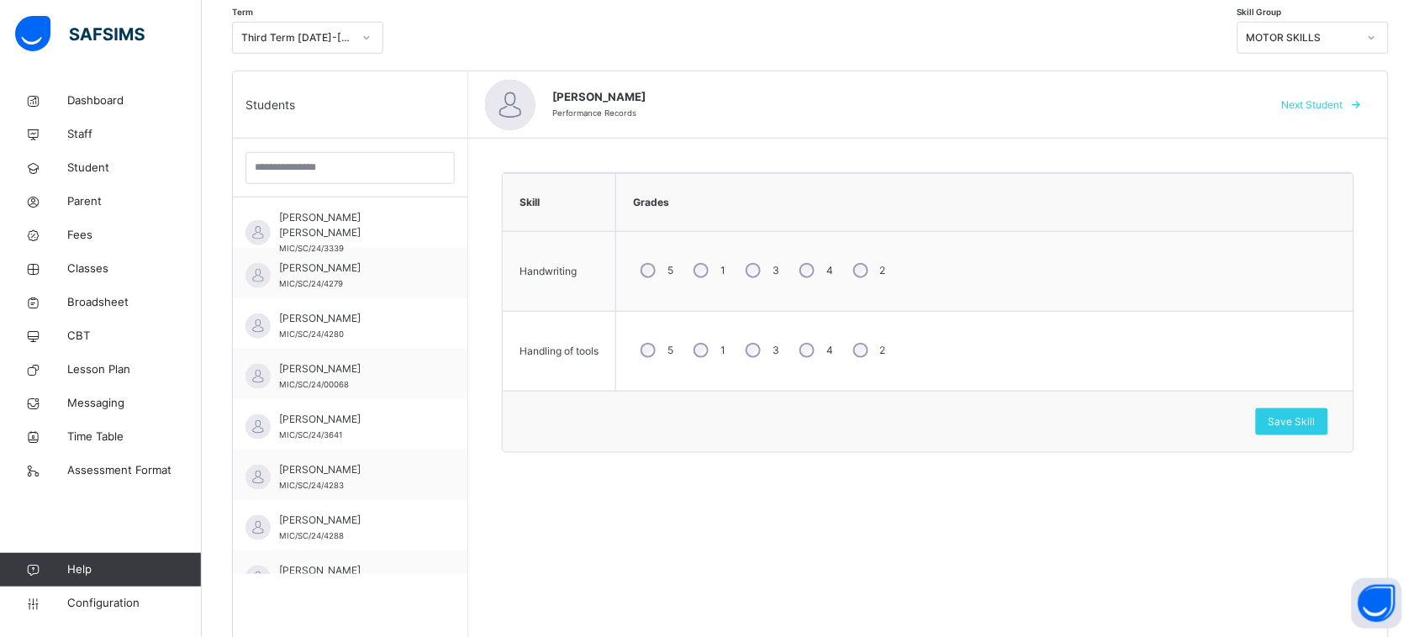
scroll to position [477, 0]
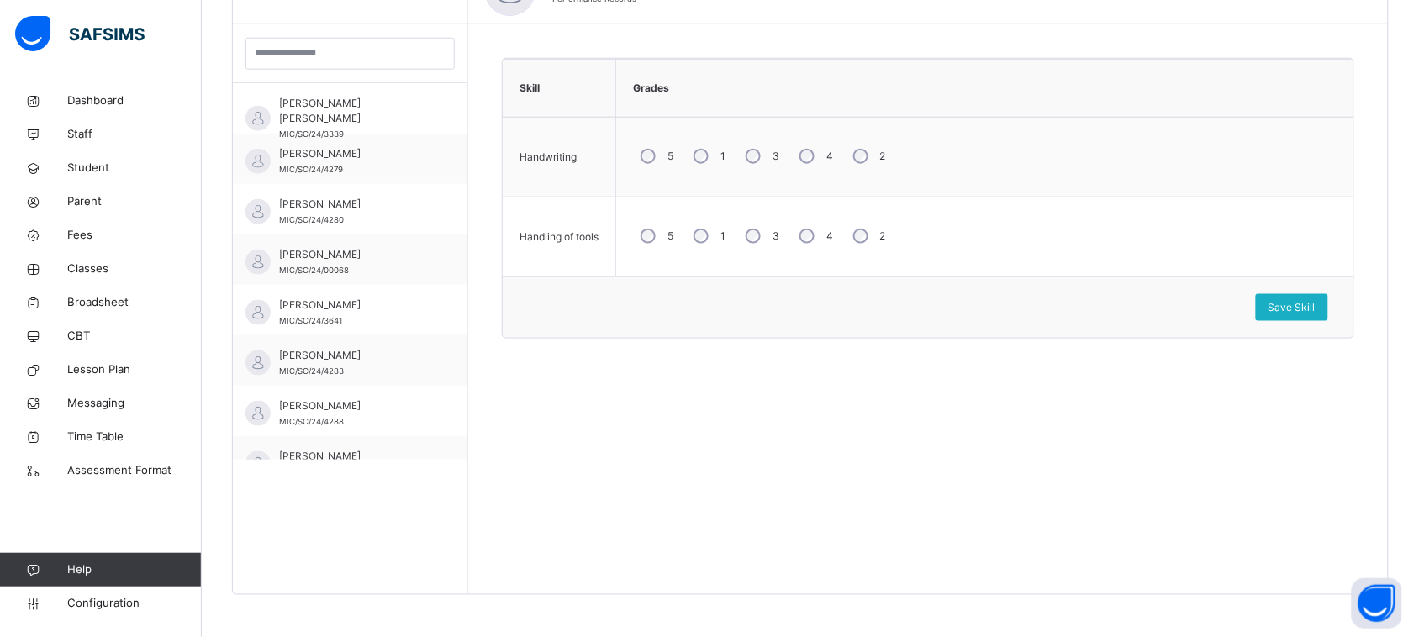
click at [1304, 311] on span "Save Skill" at bounding box center [1291, 307] width 47 height 15
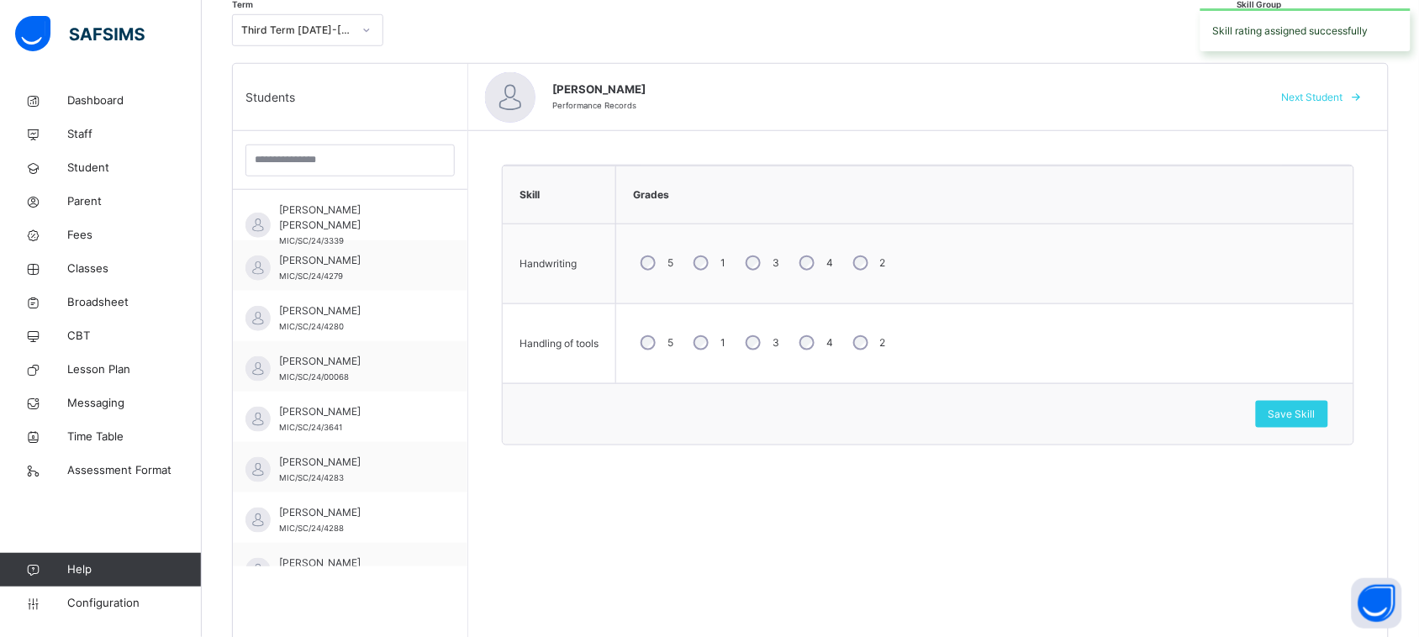
scroll to position [266, 0]
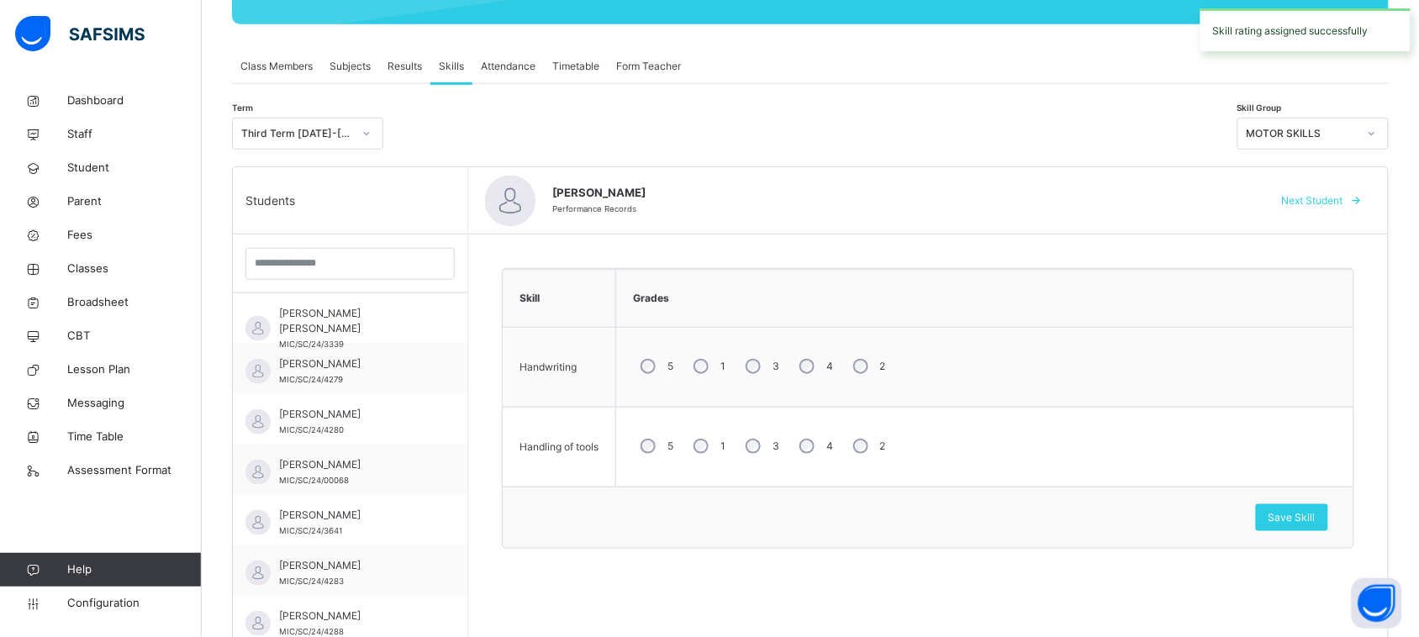
click at [1326, 200] on span "Next Student" at bounding box center [1312, 200] width 61 height 15
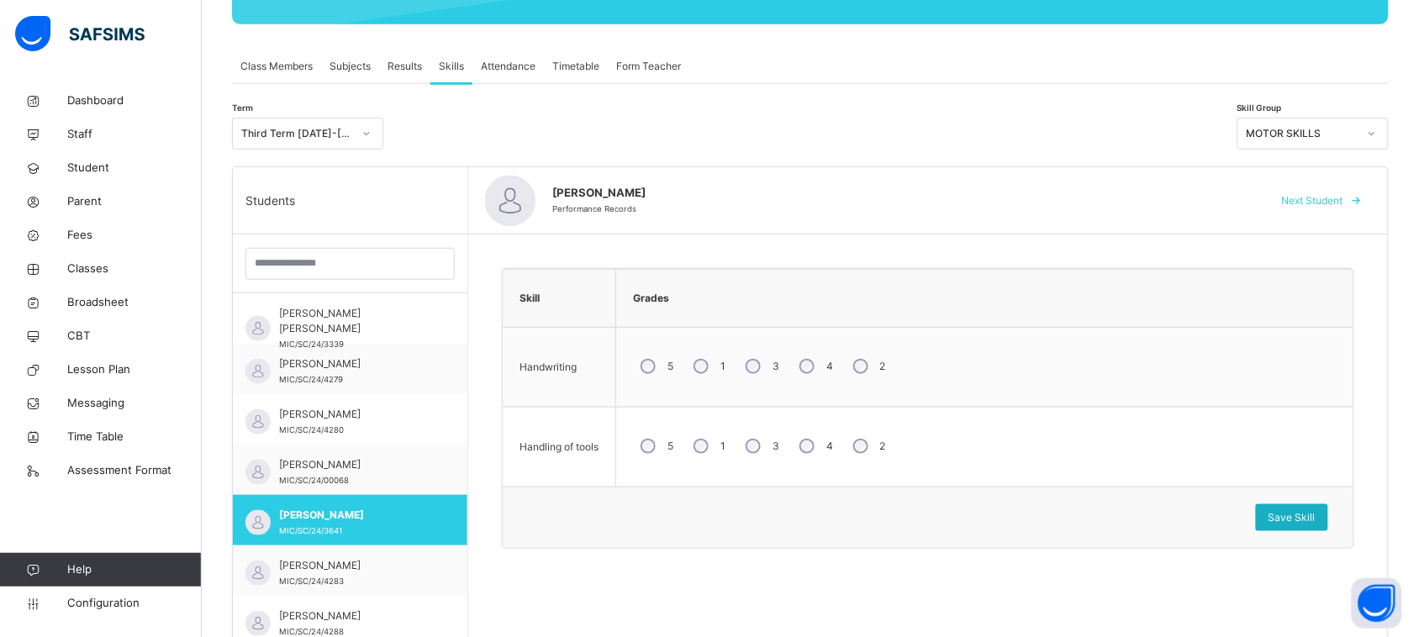
click at [1300, 509] on div "Save Skill" at bounding box center [1292, 517] width 72 height 27
click at [1305, 517] on span "Save Skill" at bounding box center [1291, 517] width 47 height 15
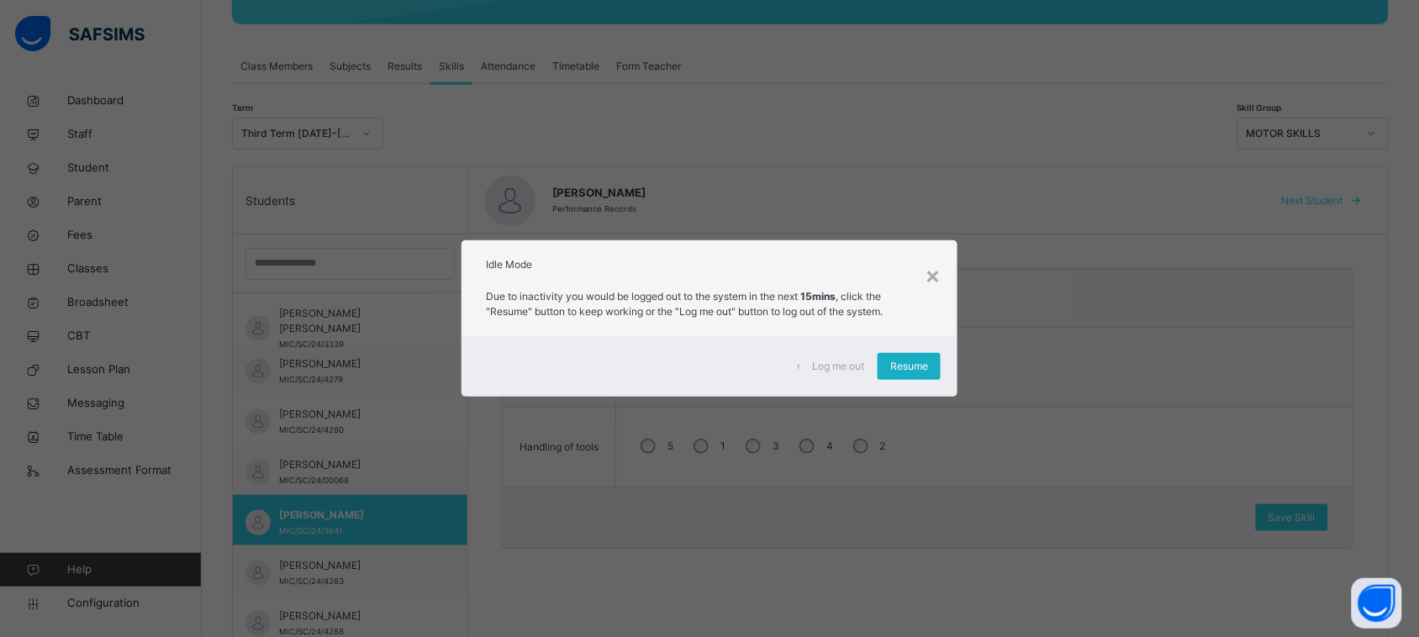
click at [892, 355] on div "Resume" at bounding box center [909, 366] width 63 height 27
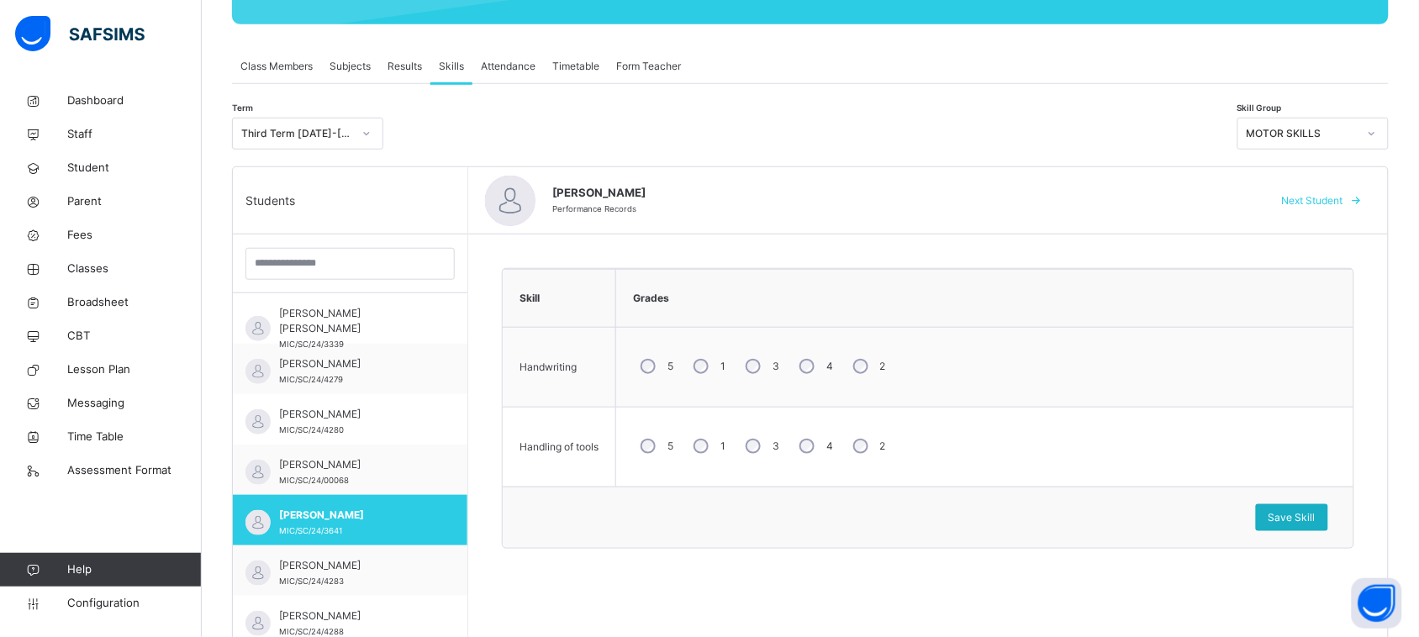
click at [1290, 510] on span "Save Skill" at bounding box center [1291, 517] width 47 height 15
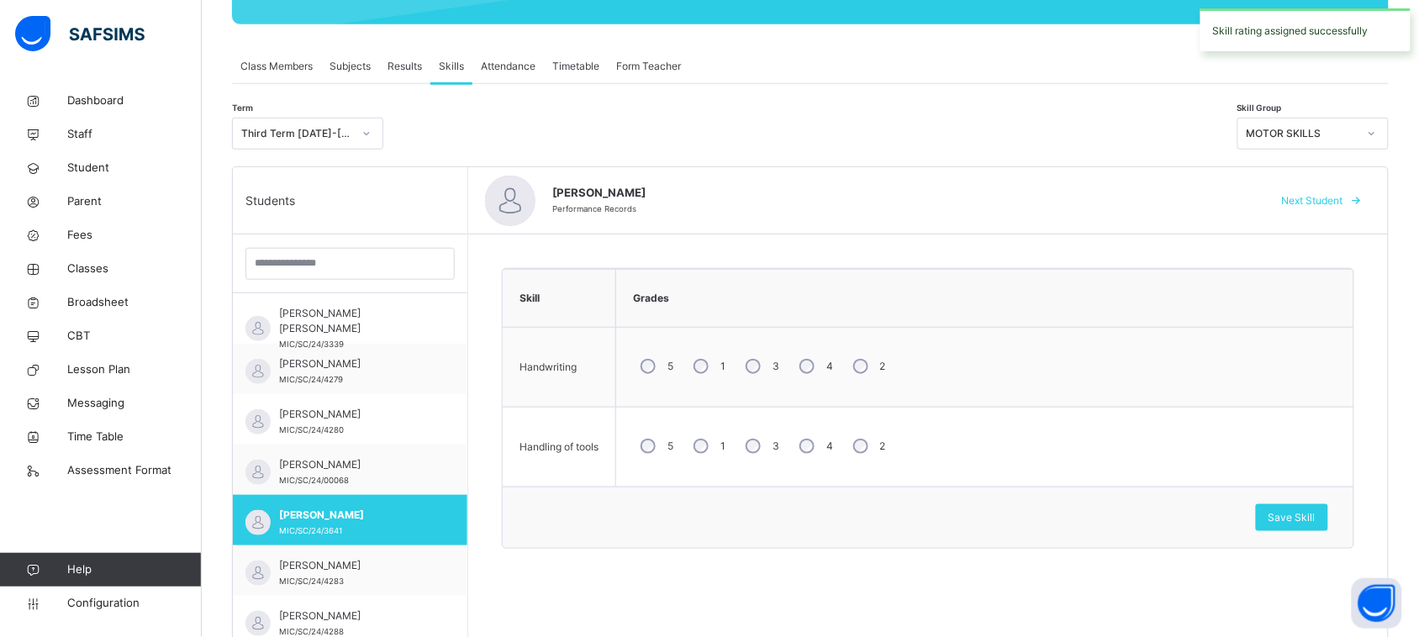
click at [1362, 194] on span at bounding box center [1356, 200] width 27 height 27
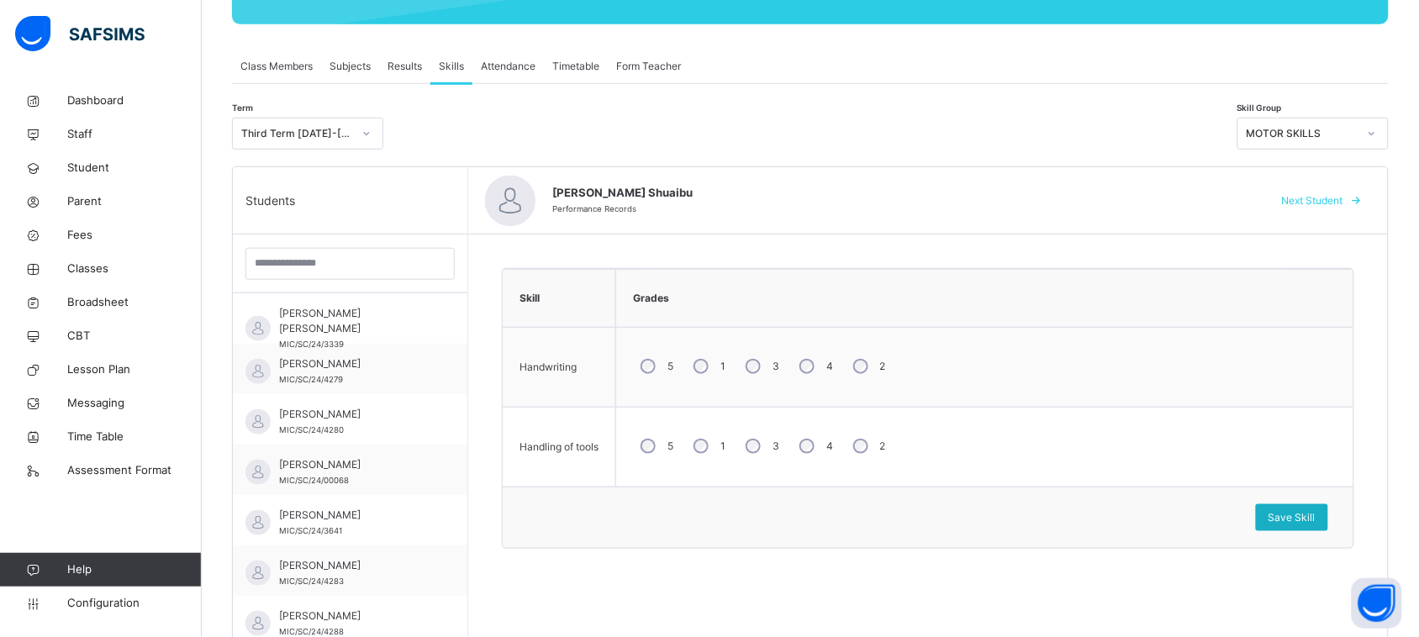
click at [1288, 509] on div "Save Skill" at bounding box center [1292, 517] width 72 height 27
click at [1300, 522] on span "Save Skill" at bounding box center [1291, 517] width 47 height 15
click at [1339, 203] on span "Next Student" at bounding box center [1312, 200] width 61 height 15
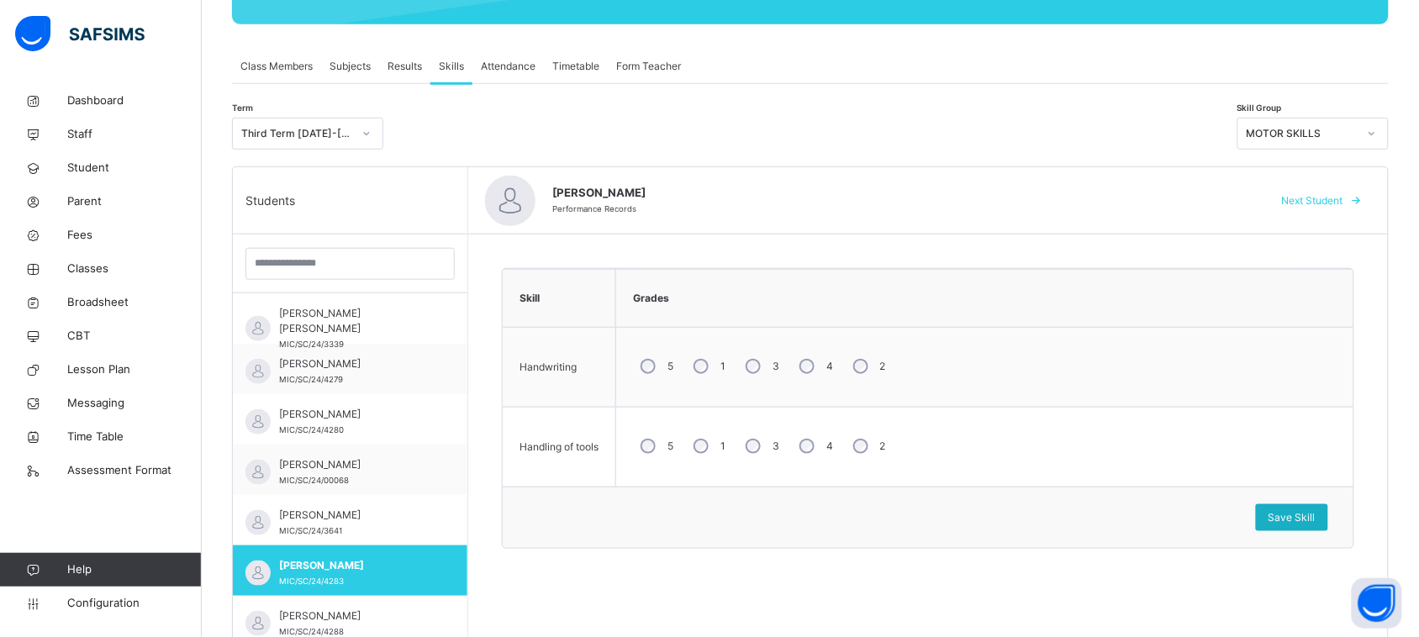
click at [1315, 522] on span "Save Skill" at bounding box center [1291, 517] width 47 height 15
click at [1312, 518] on span "Save Skill" at bounding box center [1291, 517] width 47 height 15
click at [1343, 200] on span "Next Student" at bounding box center [1312, 200] width 61 height 15
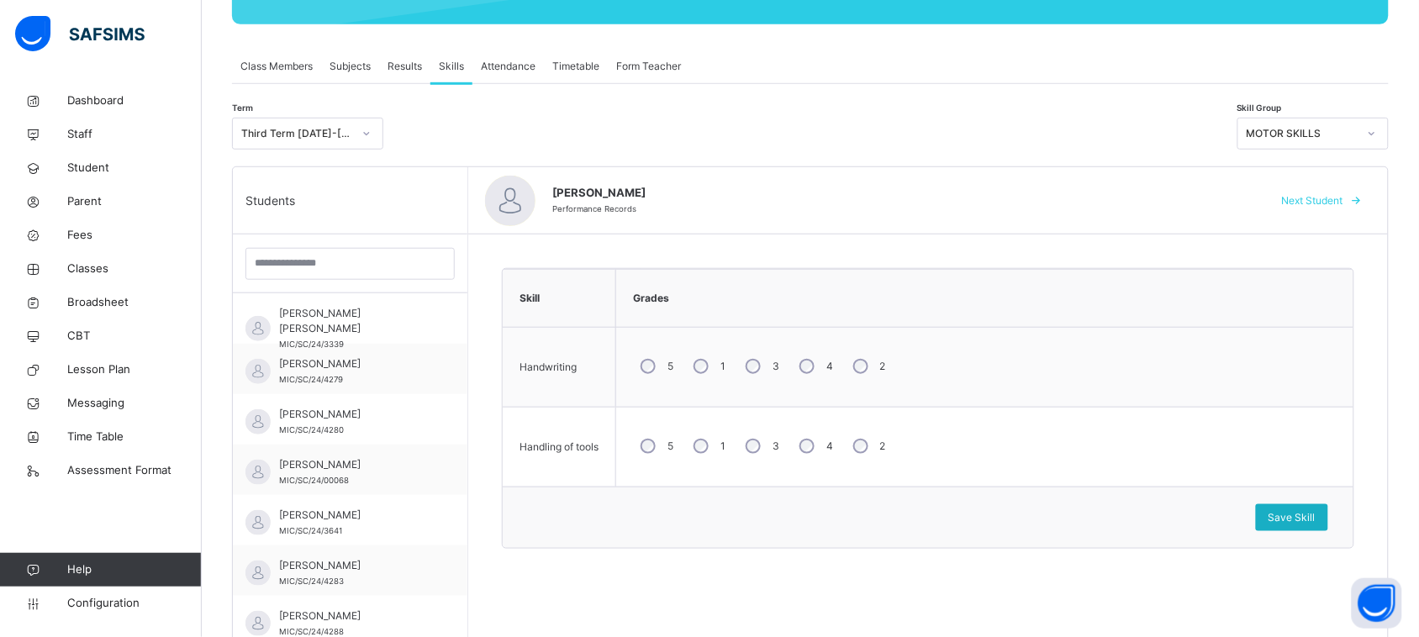
click at [1301, 519] on span "Save Skill" at bounding box center [1291, 517] width 47 height 15
click at [1328, 202] on span "Next Student" at bounding box center [1312, 200] width 61 height 15
click at [1294, 524] on span "Save Skill" at bounding box center [1291, 517] width 47 height 15
click at [1339, 203] on span "Next Student" at bounding box center [1312, 200] width 61 height 15
click at [1292, 515] on span "Save Skill" at bounding box center [1291, 517] width 47 height 15
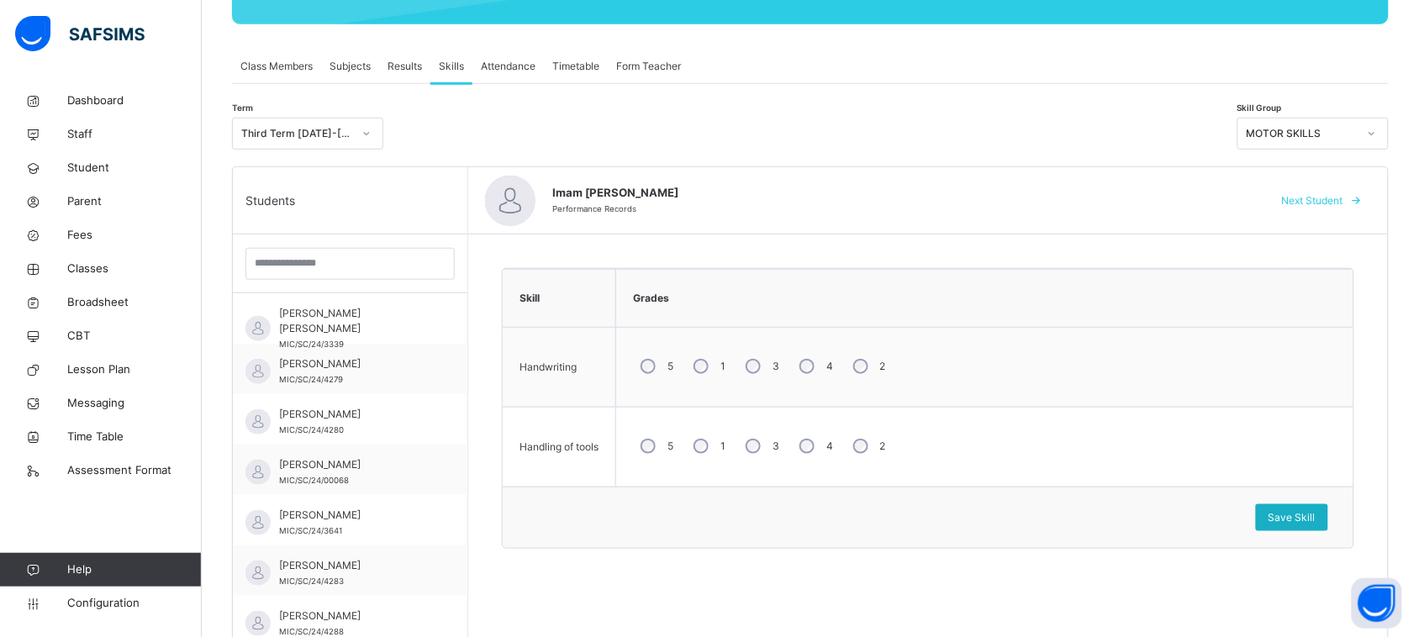
click at [1297, 519] on span "Save Skill" at bounding box center [1291, 517] width 47 height 15
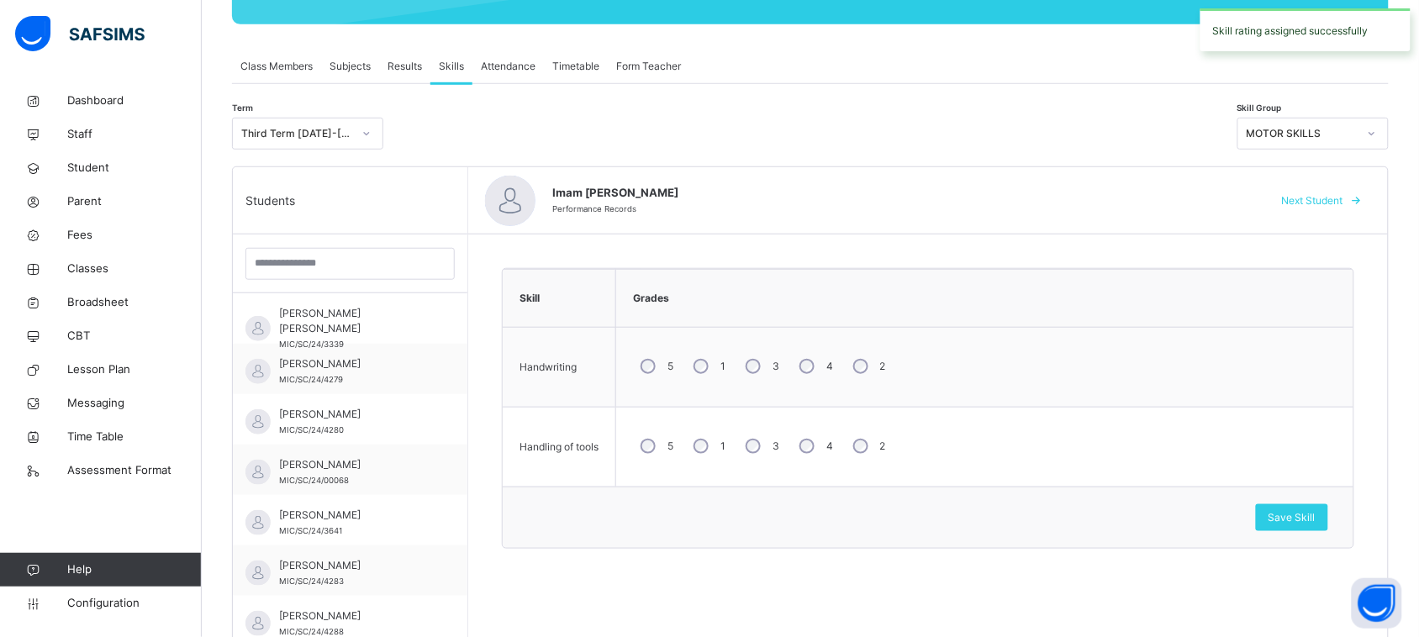
click at [1343, 199] on span "Next Student" at bounding box center [1312, 200] width 61 height 15
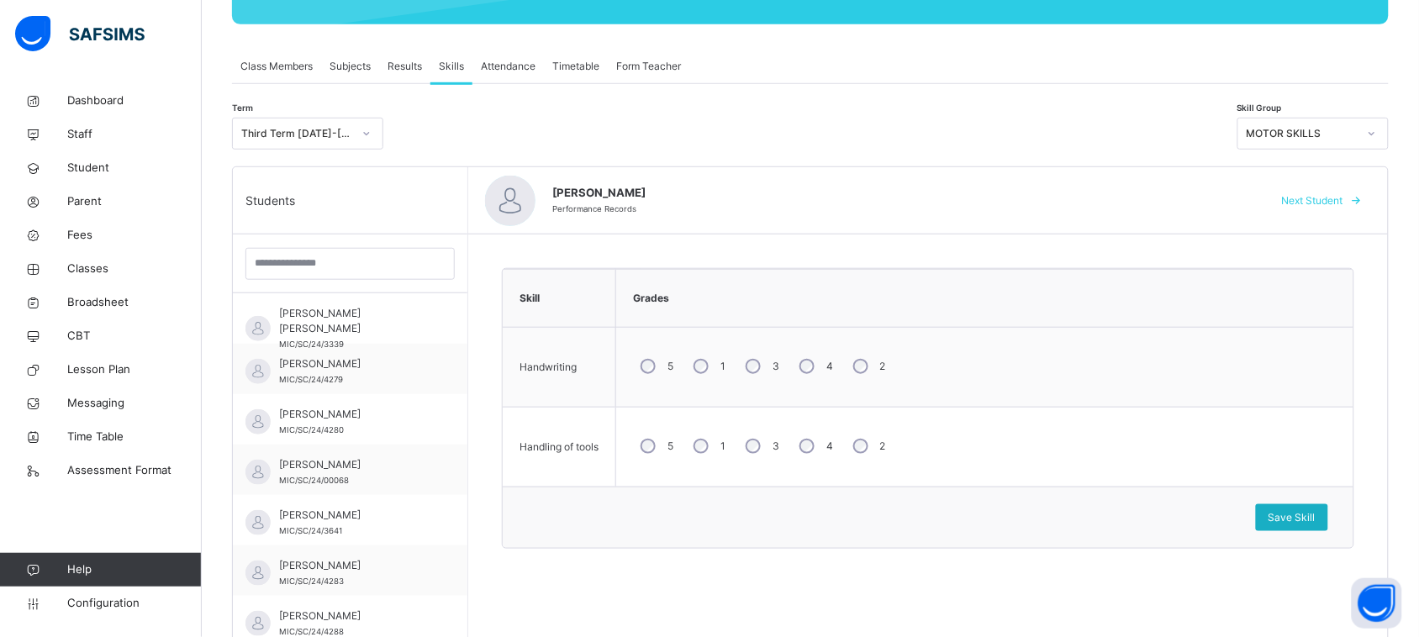
click at [1305, 514] on span "Save Skill" at bounding box center [1291, 517] width 47 height 15
click at [1337, 198] on span "Next Student" at bounding box center [1312, 200] width 61 height 15
click at [1307, 521] on span "Save Skill" at bounding box center [1291, 517] width 47 height 15
click at [1341, 200] on span "Next Student" at bounding box center [1312, 200] width 61 height 15
click at [1315, 519] on span "Save Skill" at bounding box center [1291, 517] width 47 height 15
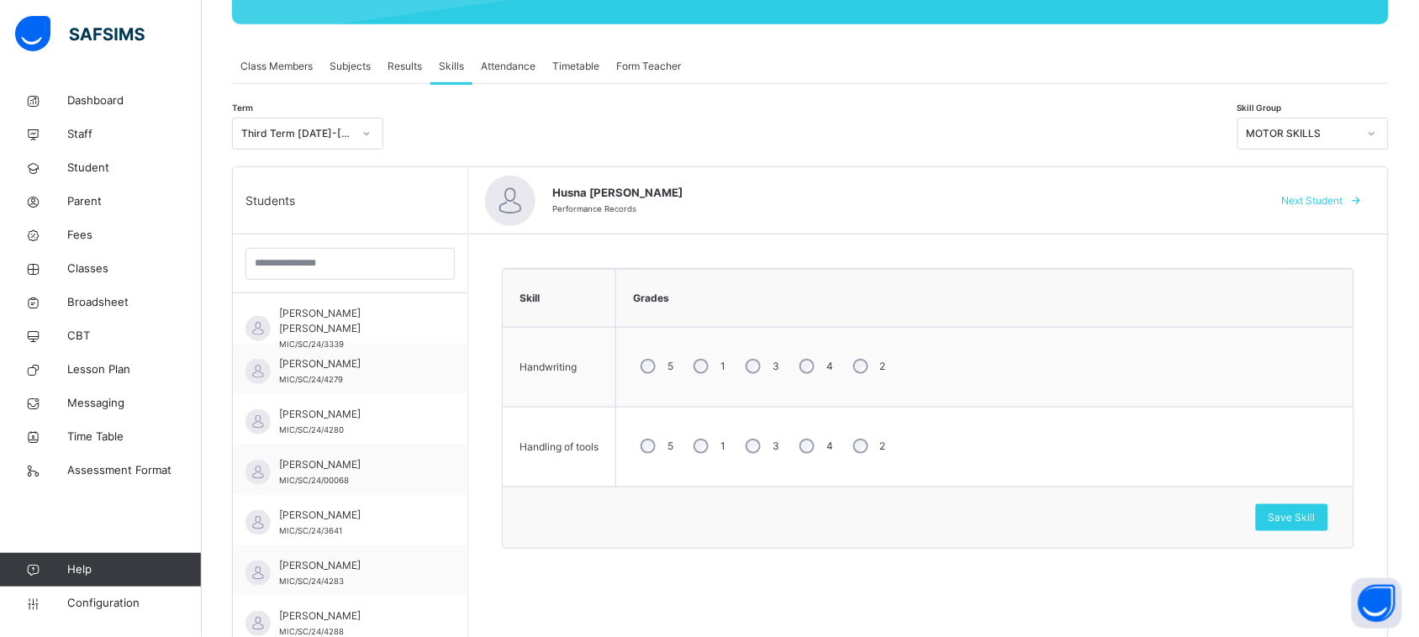
click at [1336, 198] on span "Next Student" at bounding box center [1312, 200] width 61 height 15
click at [1315, 519] on span "Save Skill" at bounding box center [1291, 517] width 47 height 15
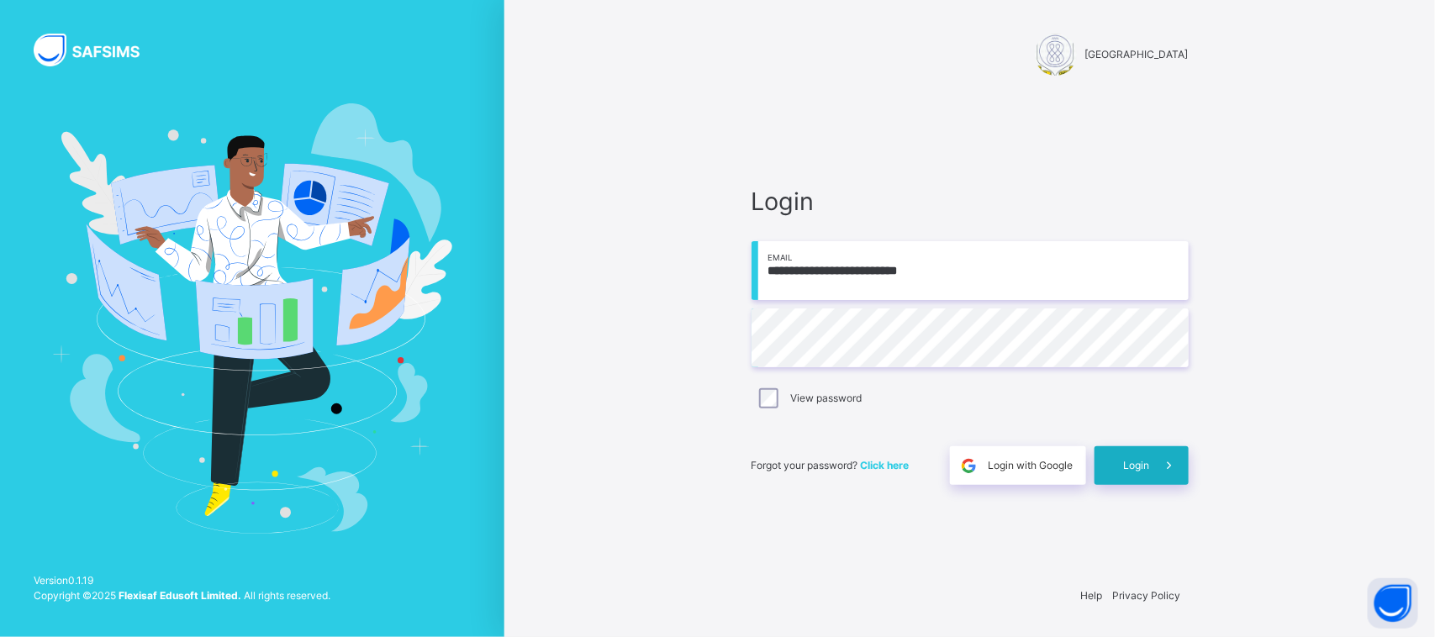
click at [1135, 454] on div "Login" at bounding box center [1141, 465] width 94 height 39
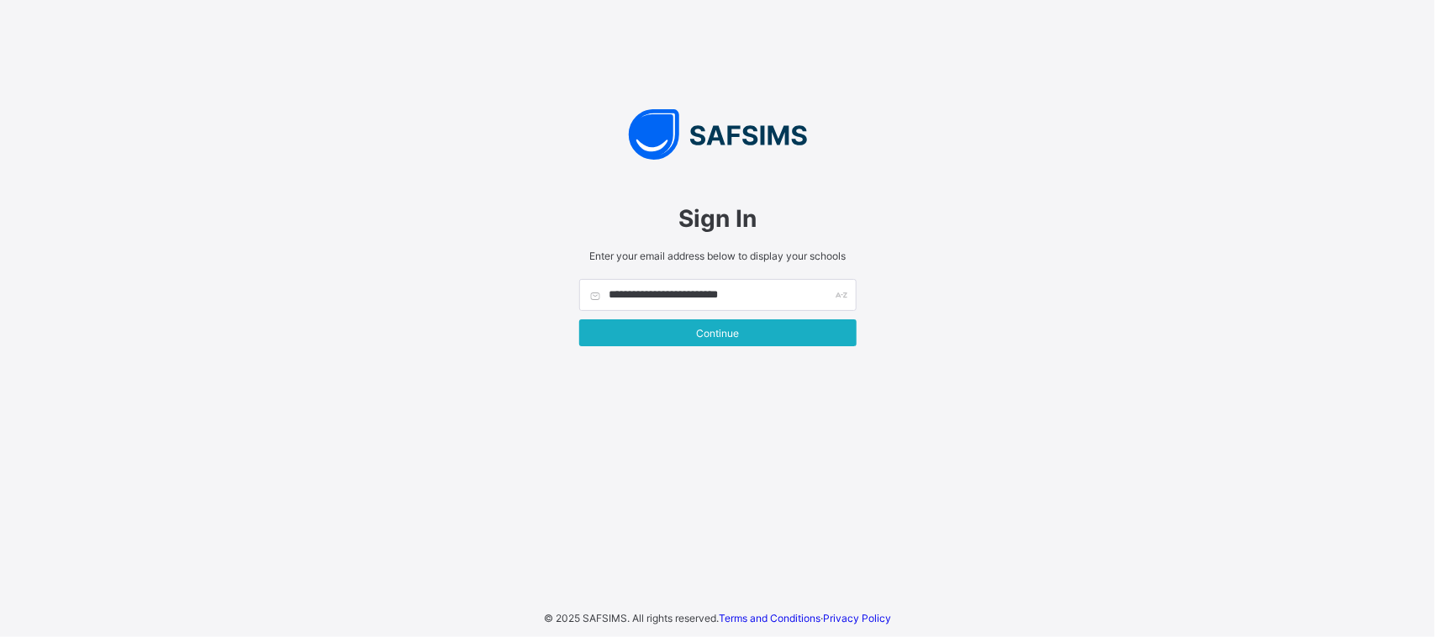
click at [759, 332] on span "Continue" at bounding box center [718, 333] width 252 height 13
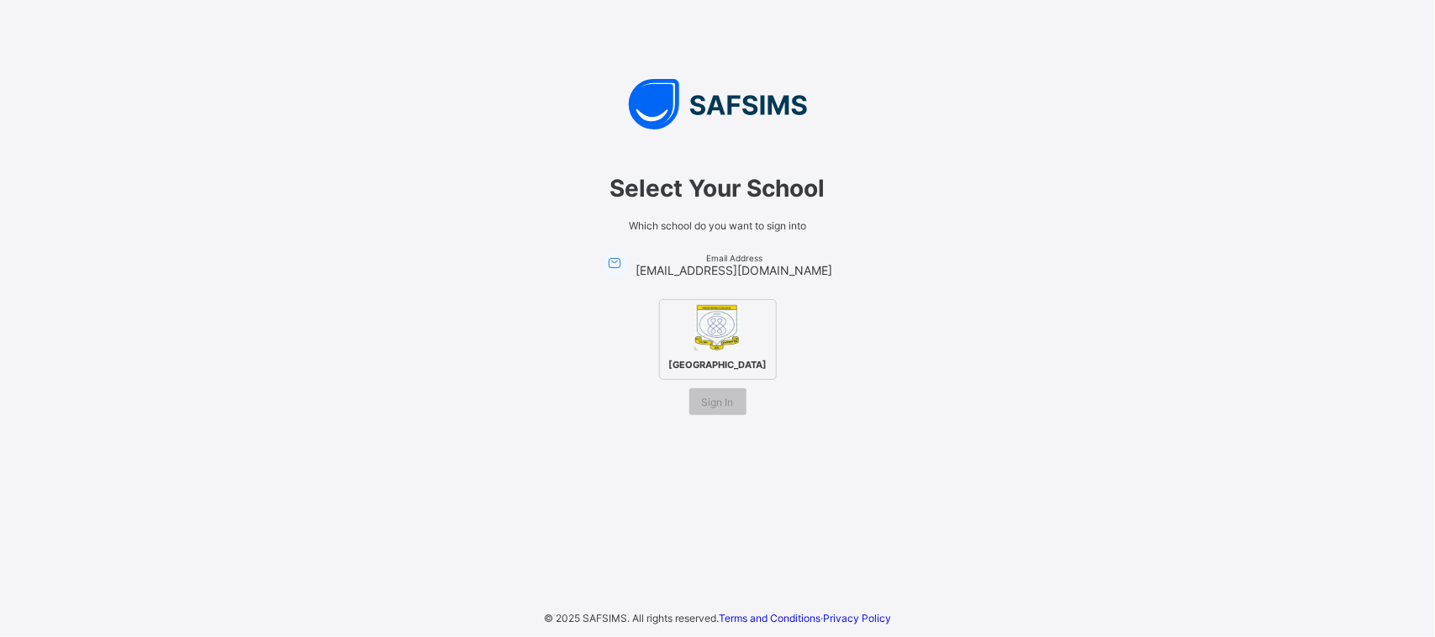
click at [733, 328] on img at bounding box center [717, 327] width 46 height 46
click at [729, 404] on span "Sign In" at bounding box center [718, 402] width 32 height 13
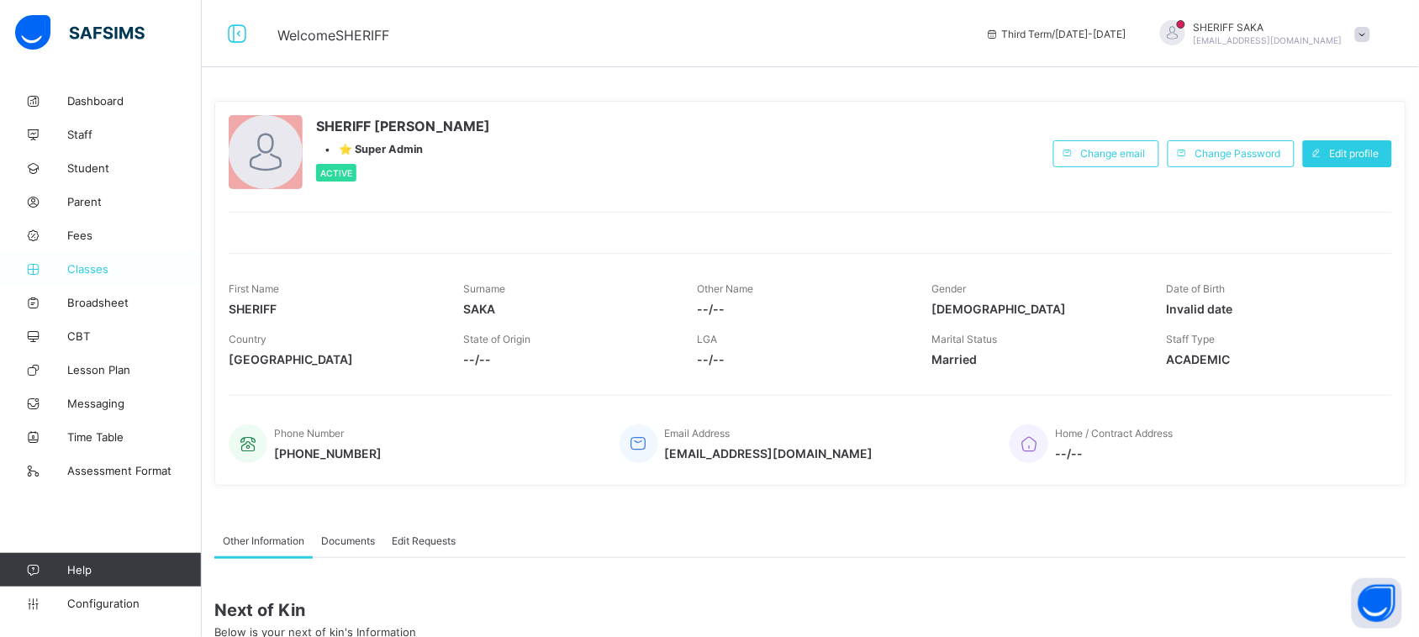
click at [88, 271] on span "Classes" at bounding box center [134, 268] width 134 height 13
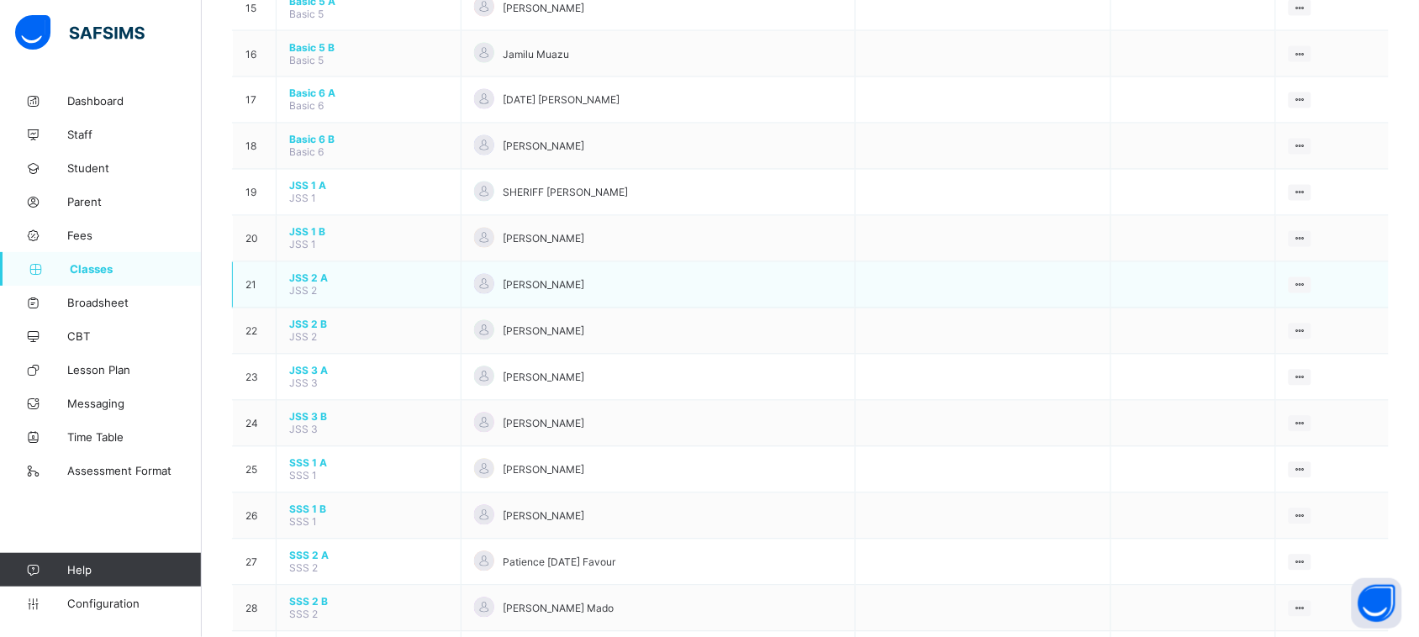
scroll to position [1051, 0]
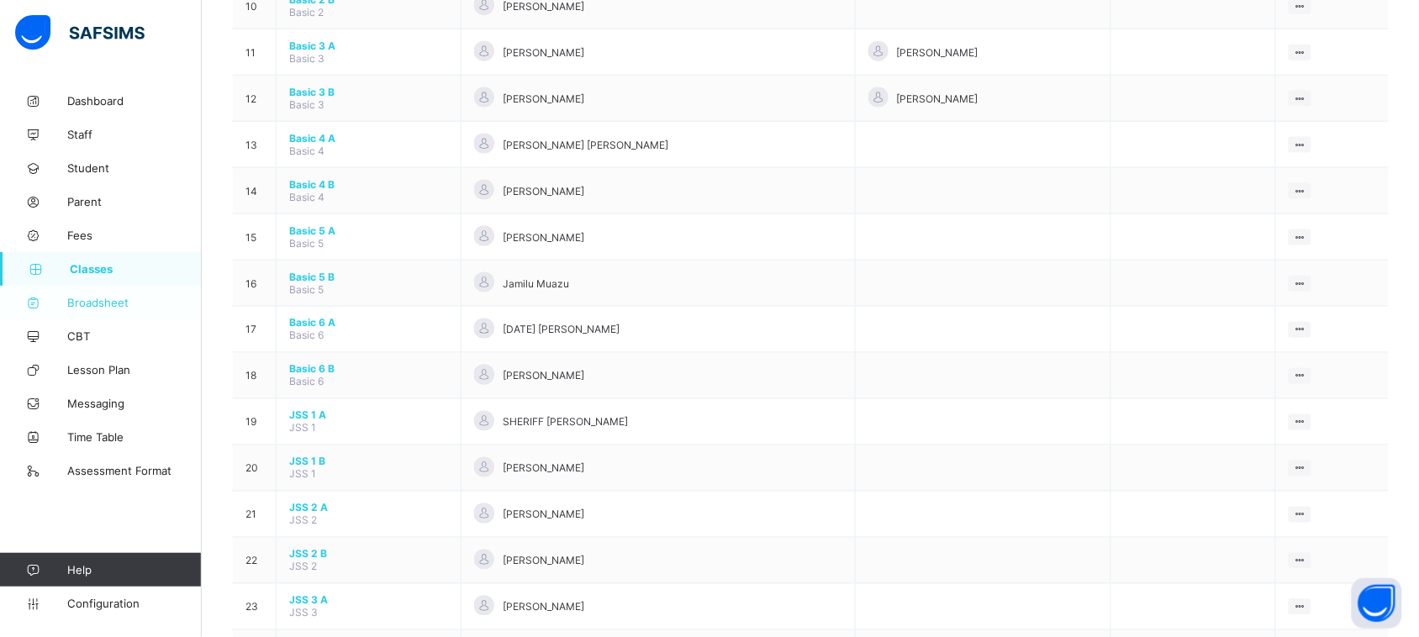
click at [129, 300] on span "Broadsheet" at bounding box center [134, 302] width 134 height 13
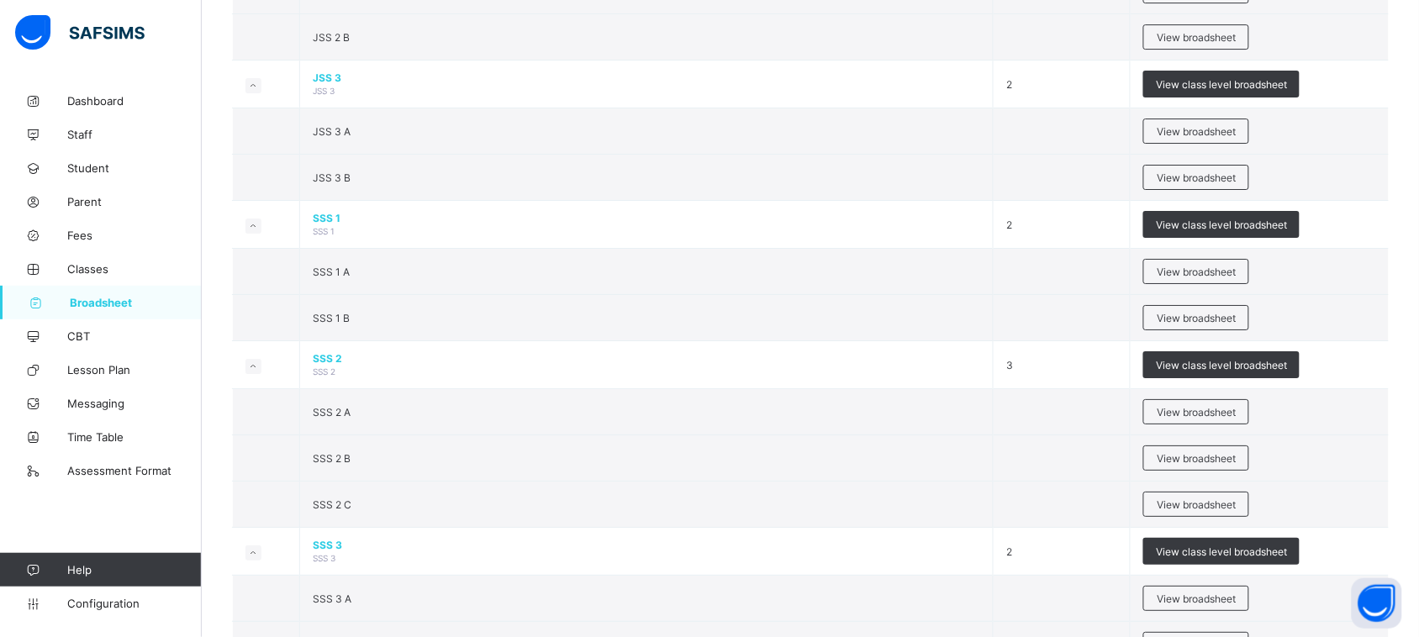
scroll to position [1786, 0]
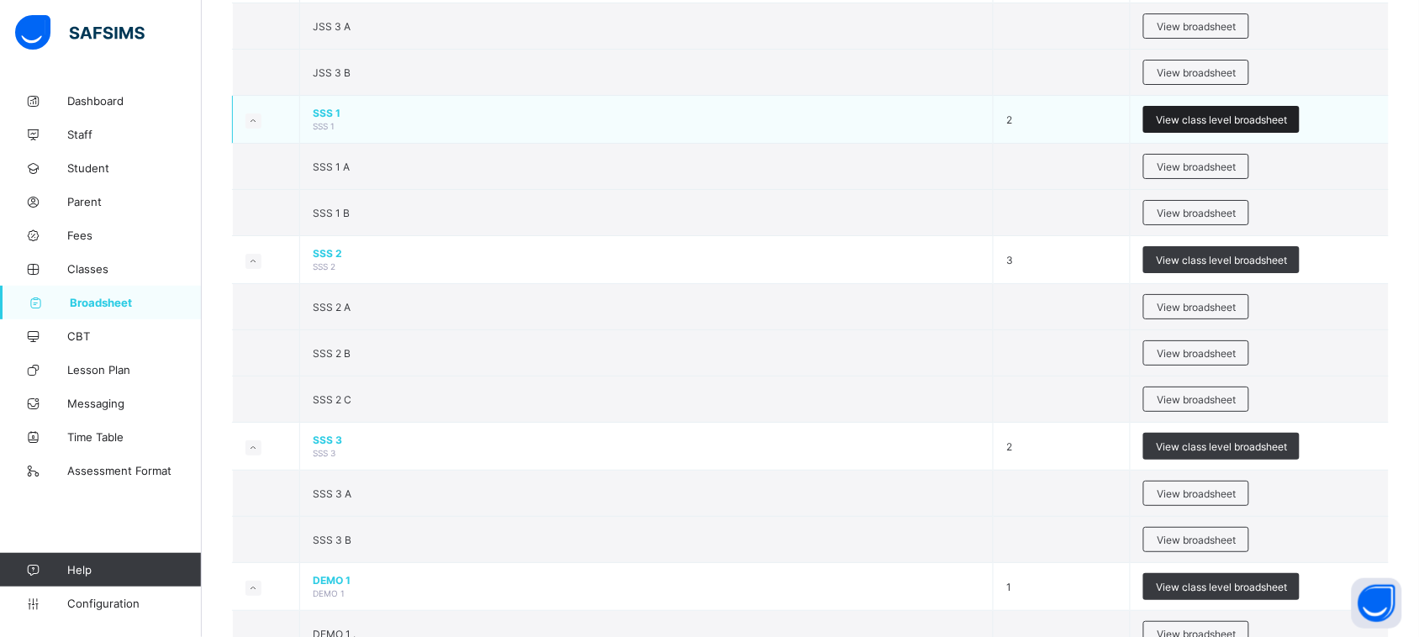
click at [1252, 126] on span "View class level broadsheet" at bounding box center [1221, 119] width 131 height 13
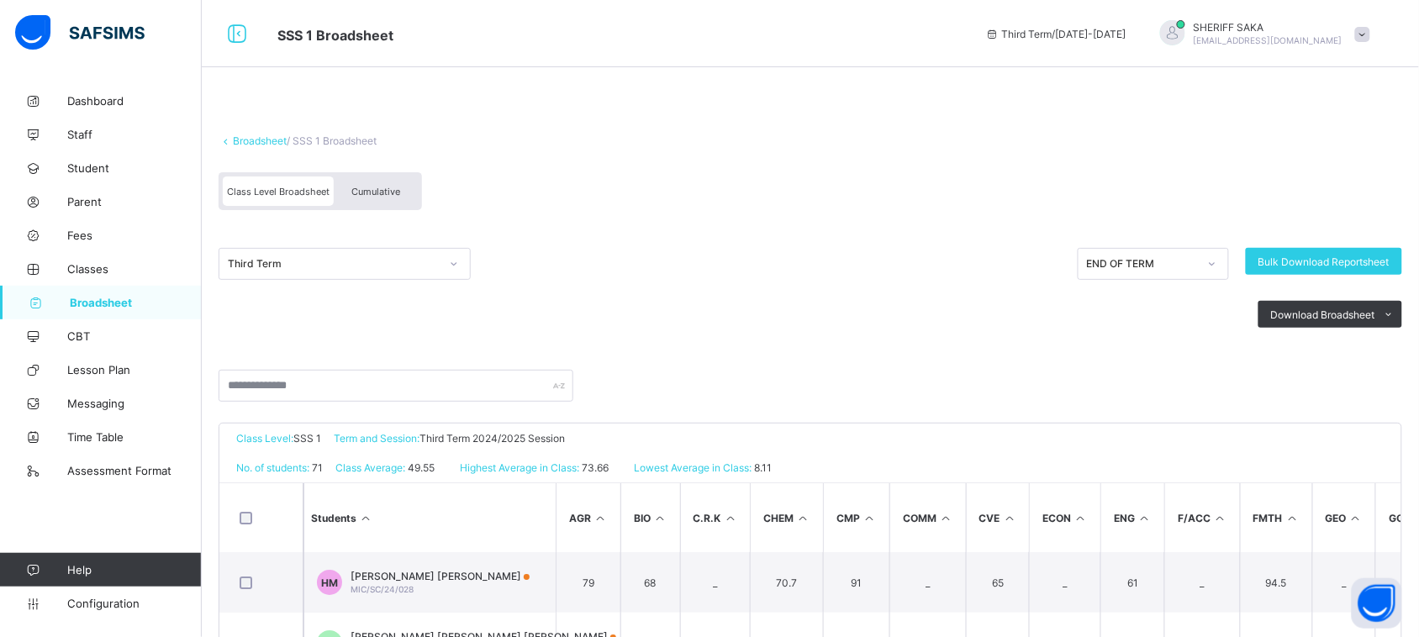
click at [366, 194] on span "Cumulative" at bounding box center [375, 192] width 49 height 12
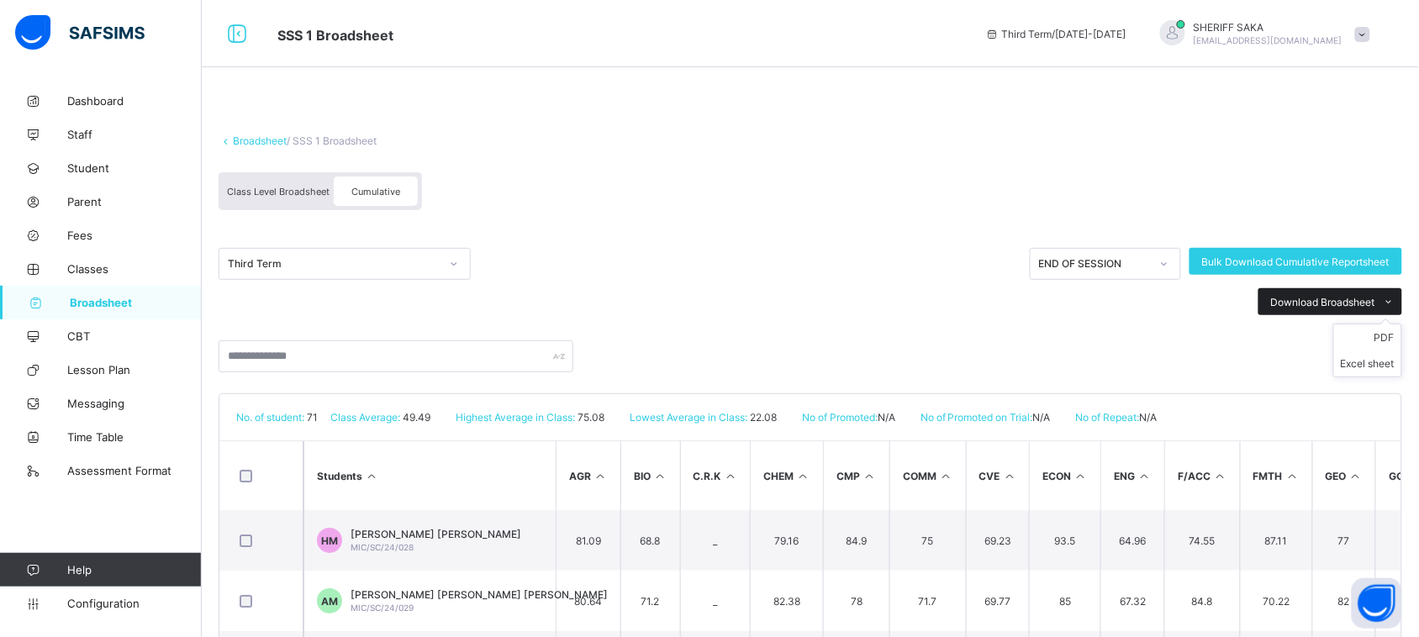
click at [1364, 303] on span "Download Broadsheet" at bounding box center [1323, 302] width 104 height 13
click at [1391, 334] on li "PDF" at bounding box center [1367, 337] width 67 height 26
click at [1388, 332] on li "PDF" at bounding box center [1367, 337] width 67 height 26
click at [879, 34] on span "SSS 1 Broadsheet" at bounding box center [618, 34] width 683 height 22
click at [1383, 332] on li "PDF" at bounding box center [1367, 337] width 67 height 26
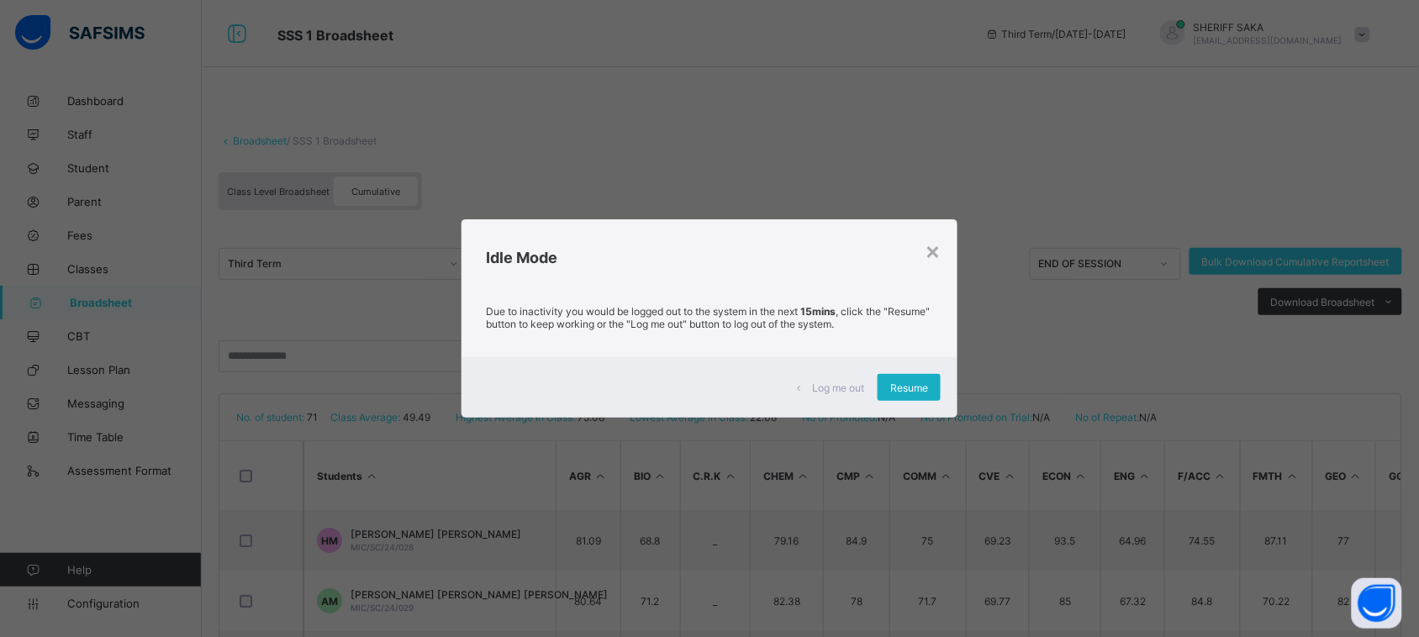
click at [906, 384] on span "Resume" at bounding box center [909, 388] width 38 height 13
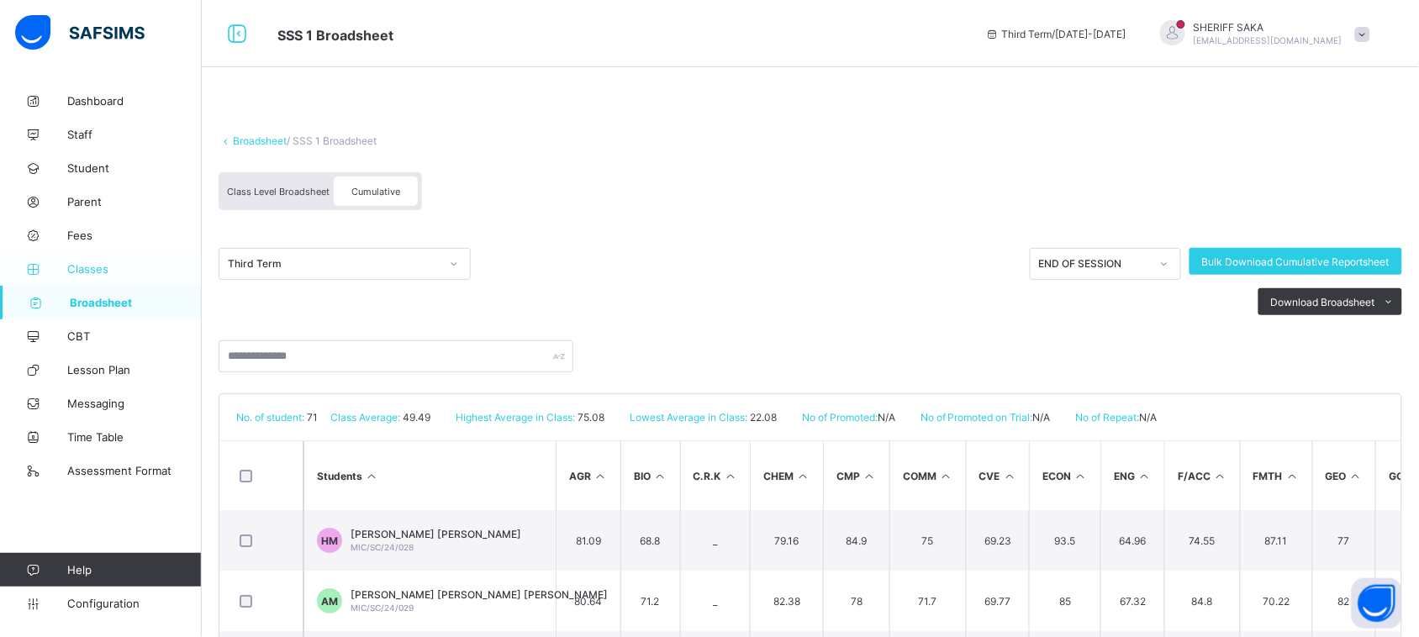
click at [105, 270] on span "Classes" at bounding box center [134, 268] width 134 height 13
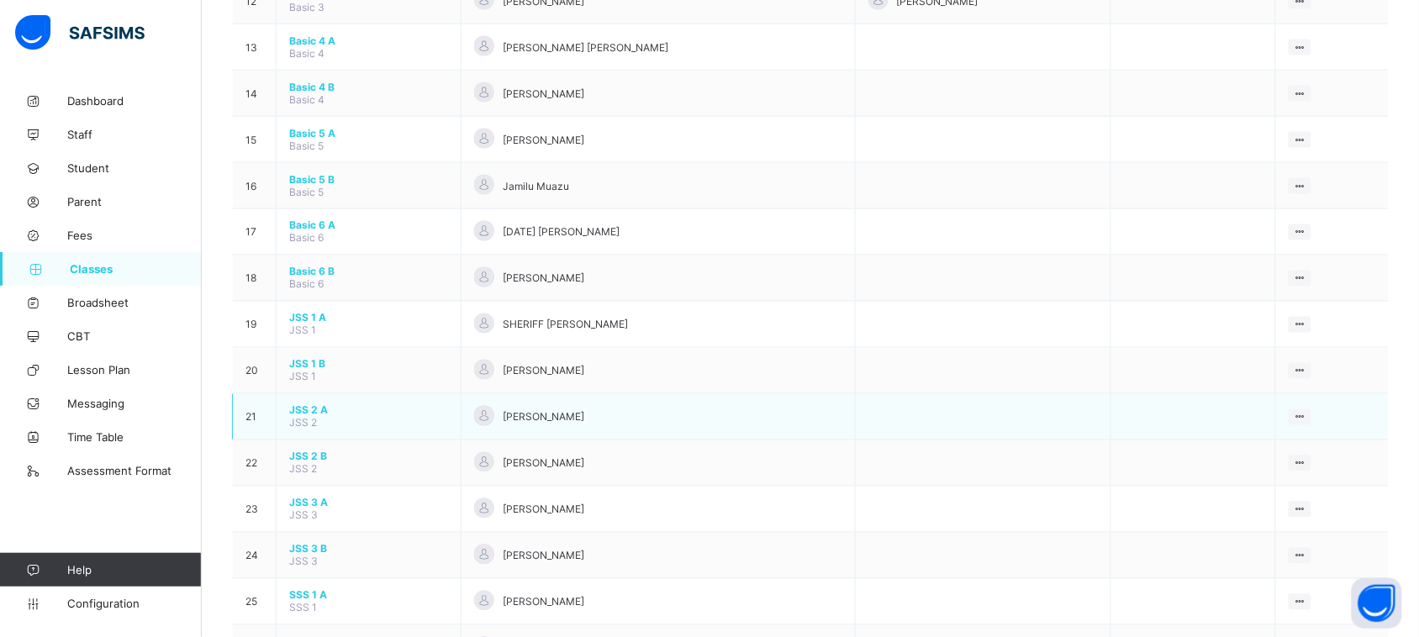
scroll to position [841, 0]
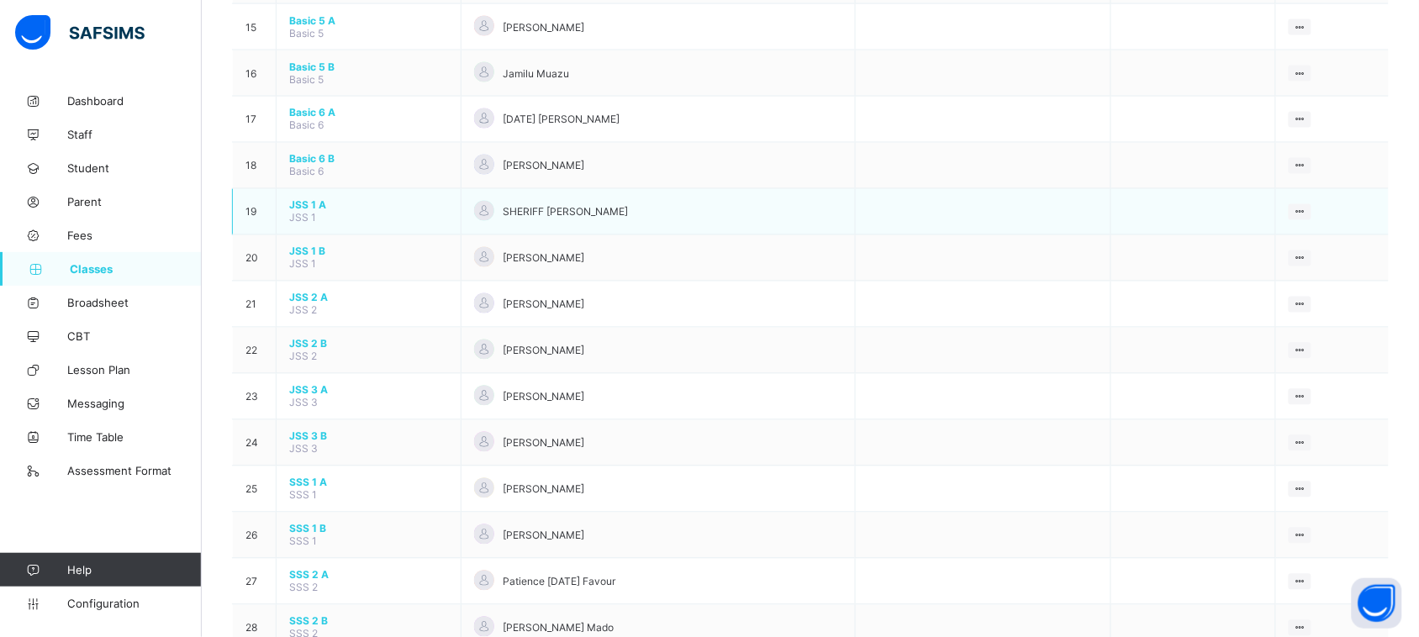
click at [312, 199] on span "JSS 1 A" at bounding box center [368, 205] width 159 height 13
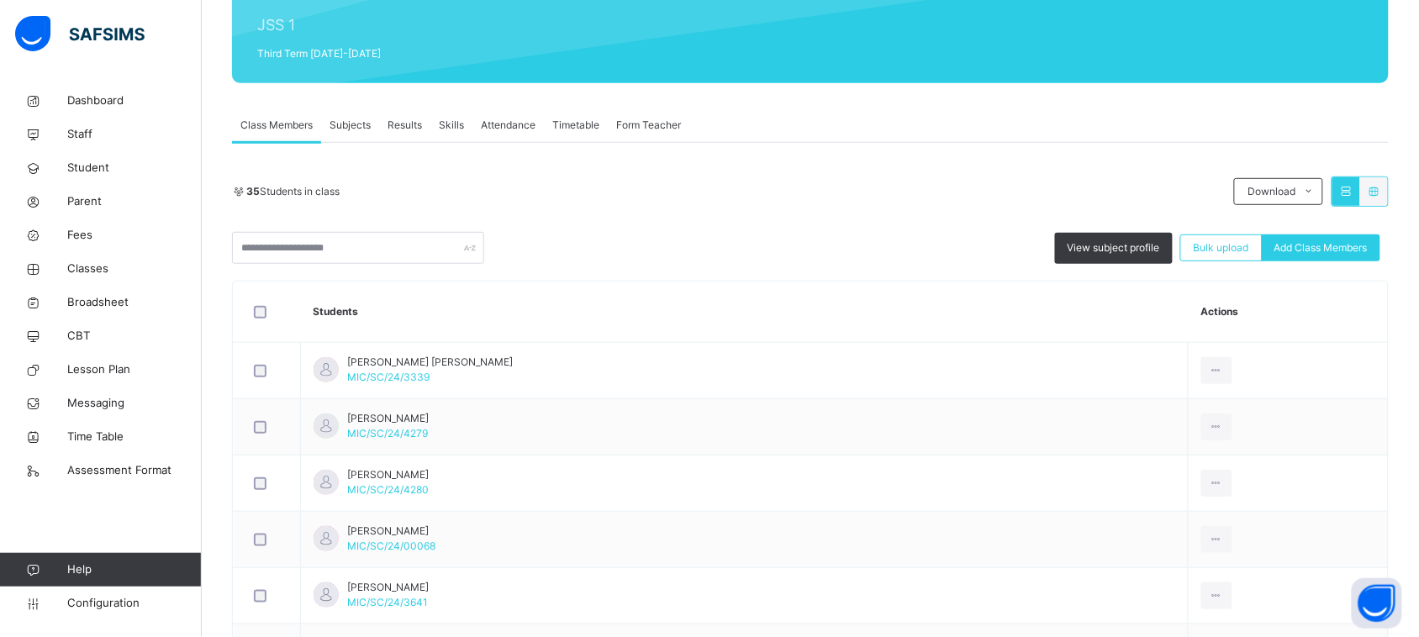
scroll to position [210, 0]
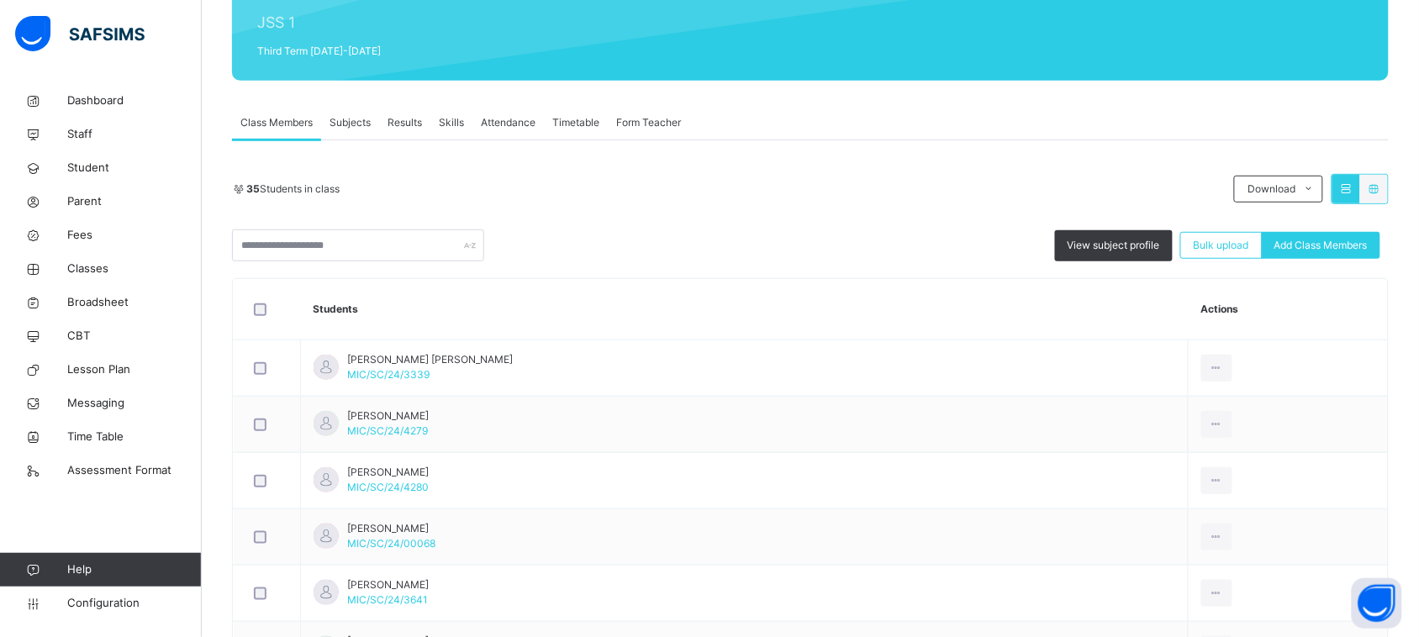
click at [397, 120] on span "Results" at bounding box center [404, 122] width 34 height 15
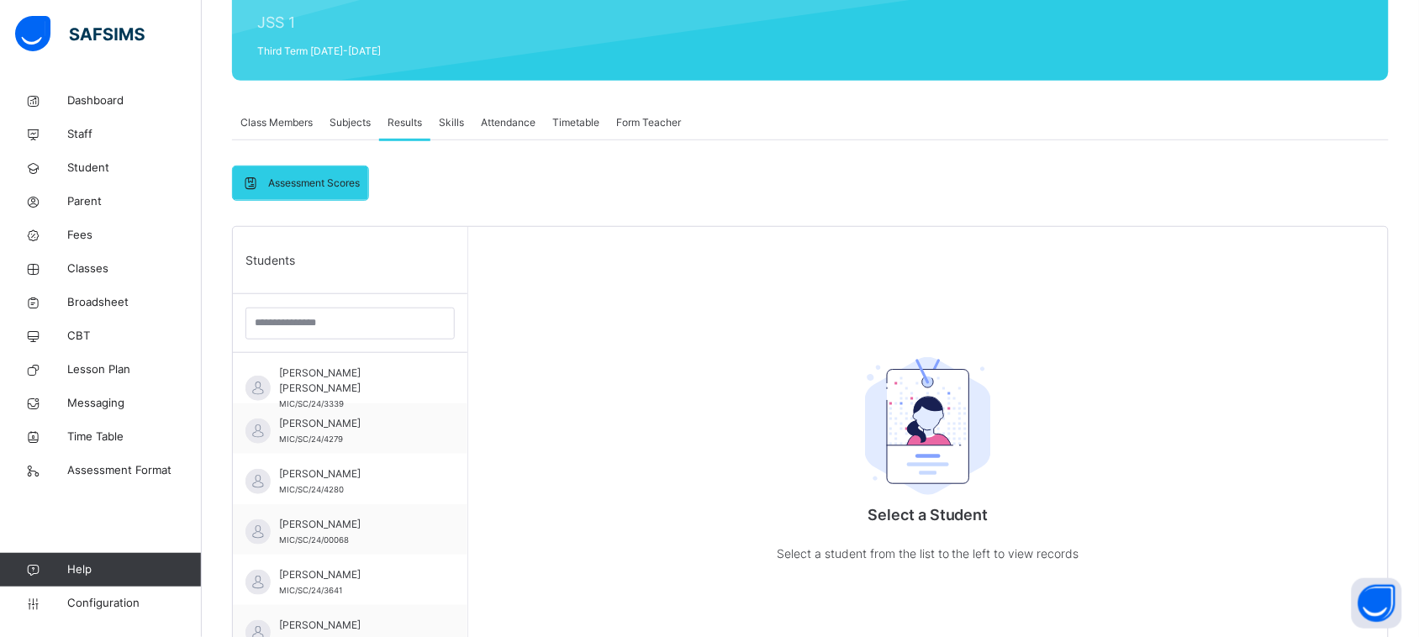
click at [454, 120] on span "Skills" at bounding box center [451, 122] width 25 height 15
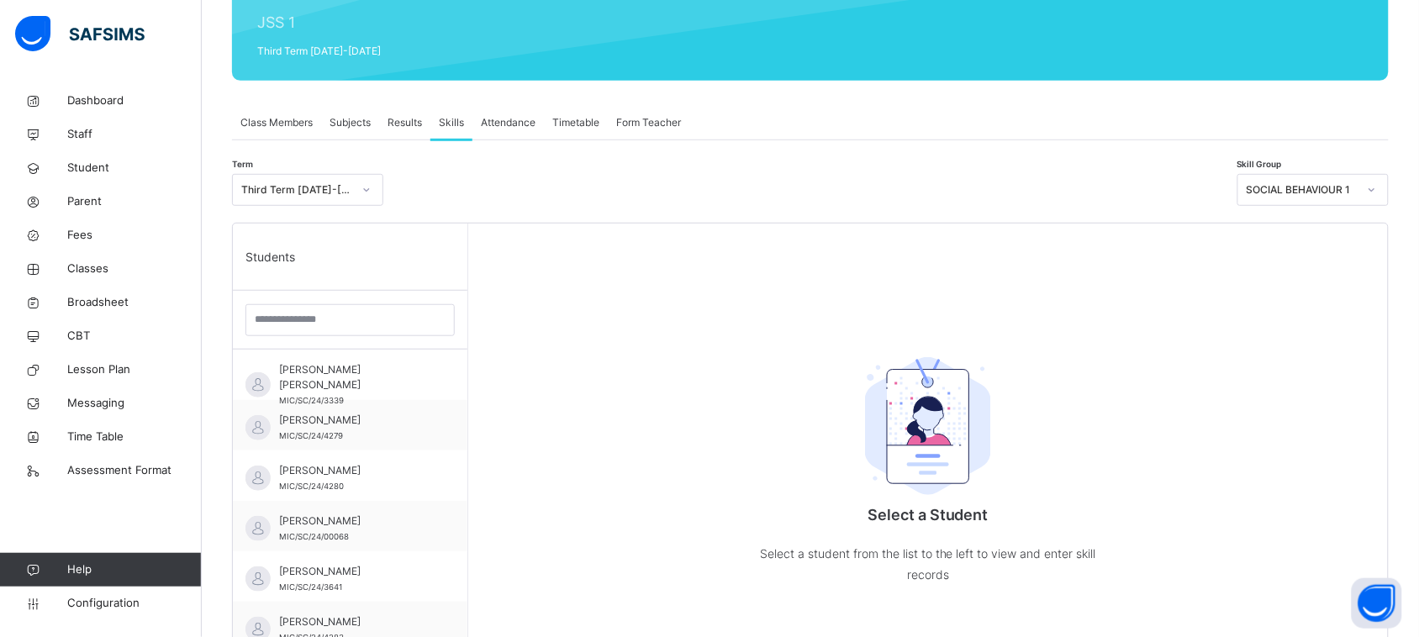
click at [1289, 193] on div "SOCIAL BEHAVIOUR 1" at bounding box center [1302, 189] width 111 height 15
click at [325, 377] on div "Abdallah Gaiya Zubair MIC/SC/24/3339" at bounding box center [354, 384] width 150 height 45
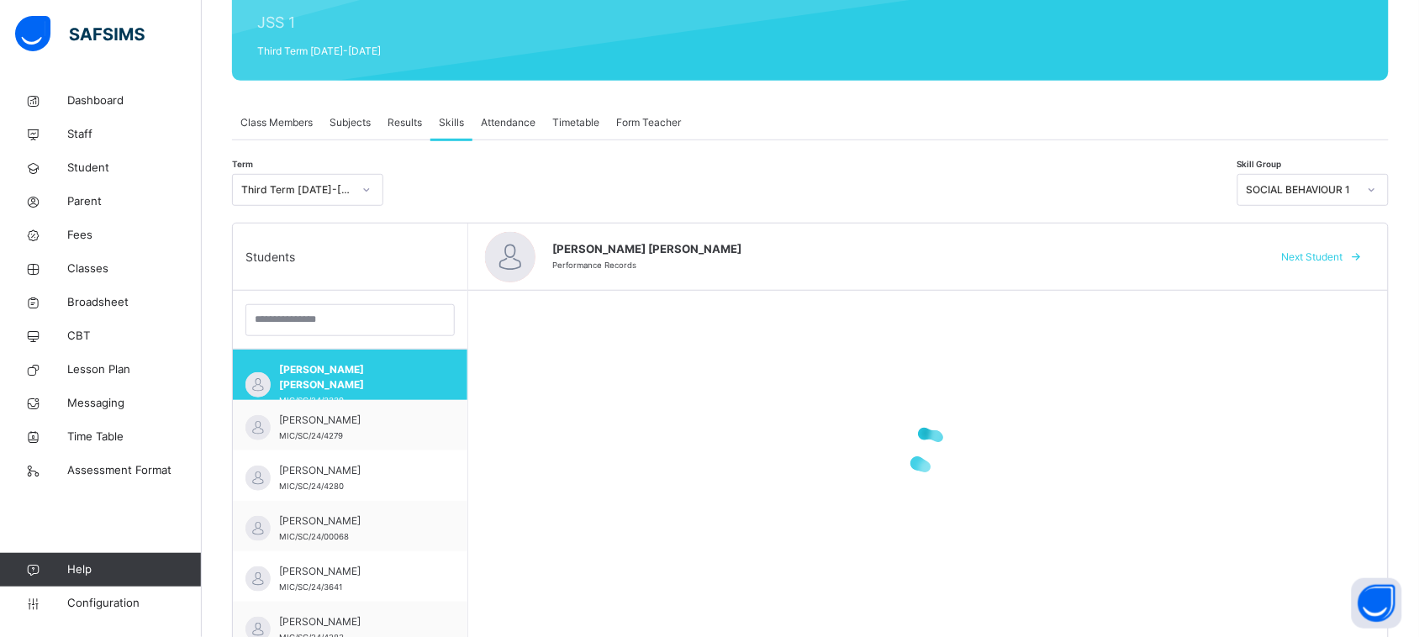
click at [1353, 183] on div "SOCIAL BEHAVIOUR 1" at bounding box center [1302, 189] width 111 height 15
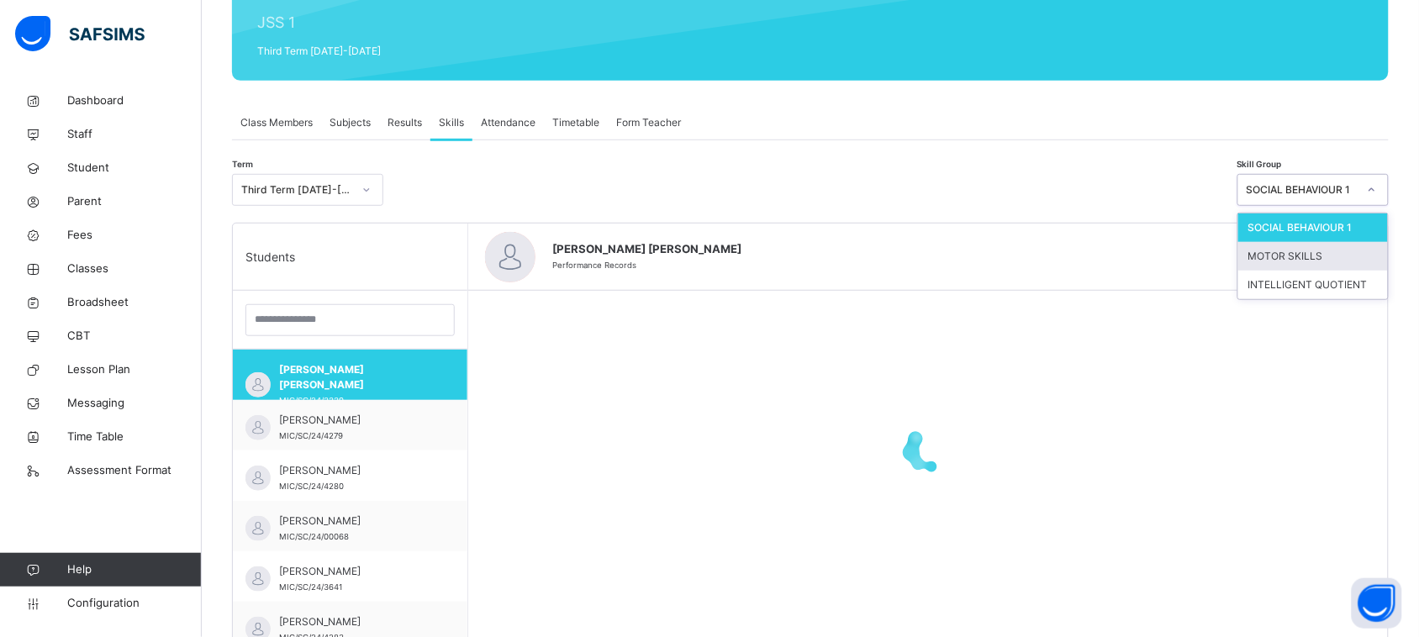
click at [1324, 265] on div "MOTOR SKILLS" at bounding box center [1313, 256] width 150 height 29
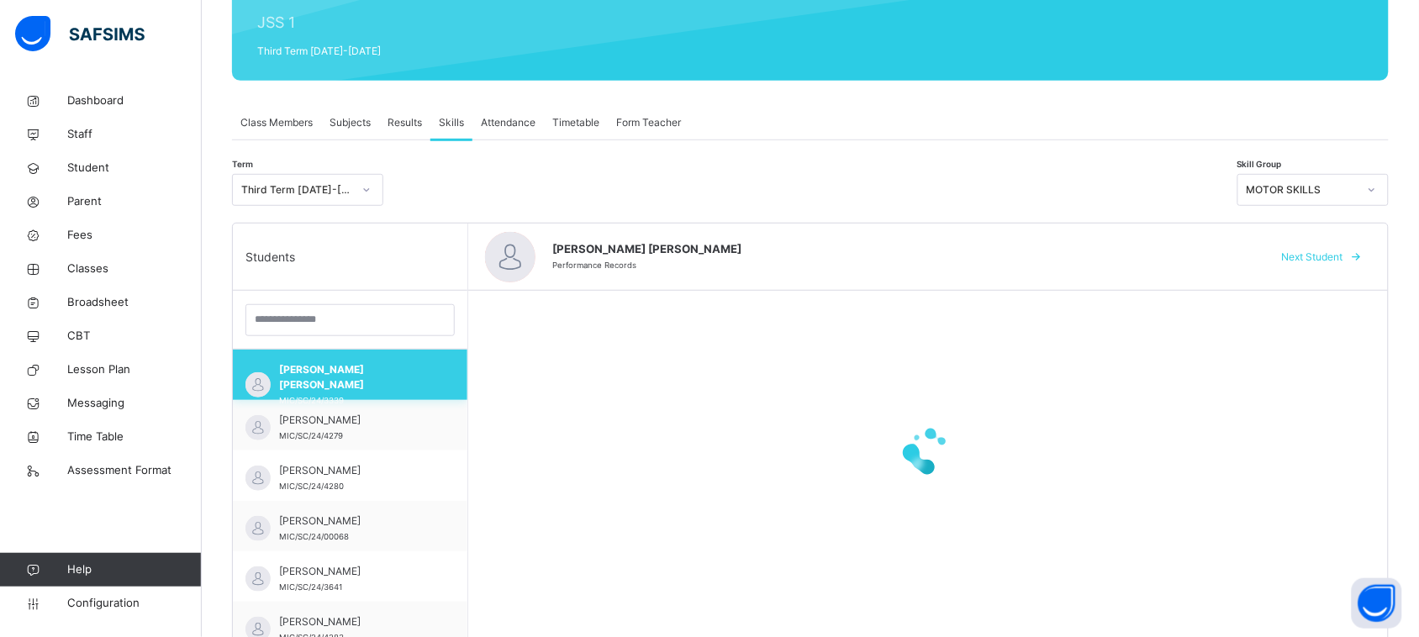
click at [372, 380] on div "Abdallah Gaiya Zubair MIC/SC/24/3339" at bounding box center [354, 384] width 150 height 45
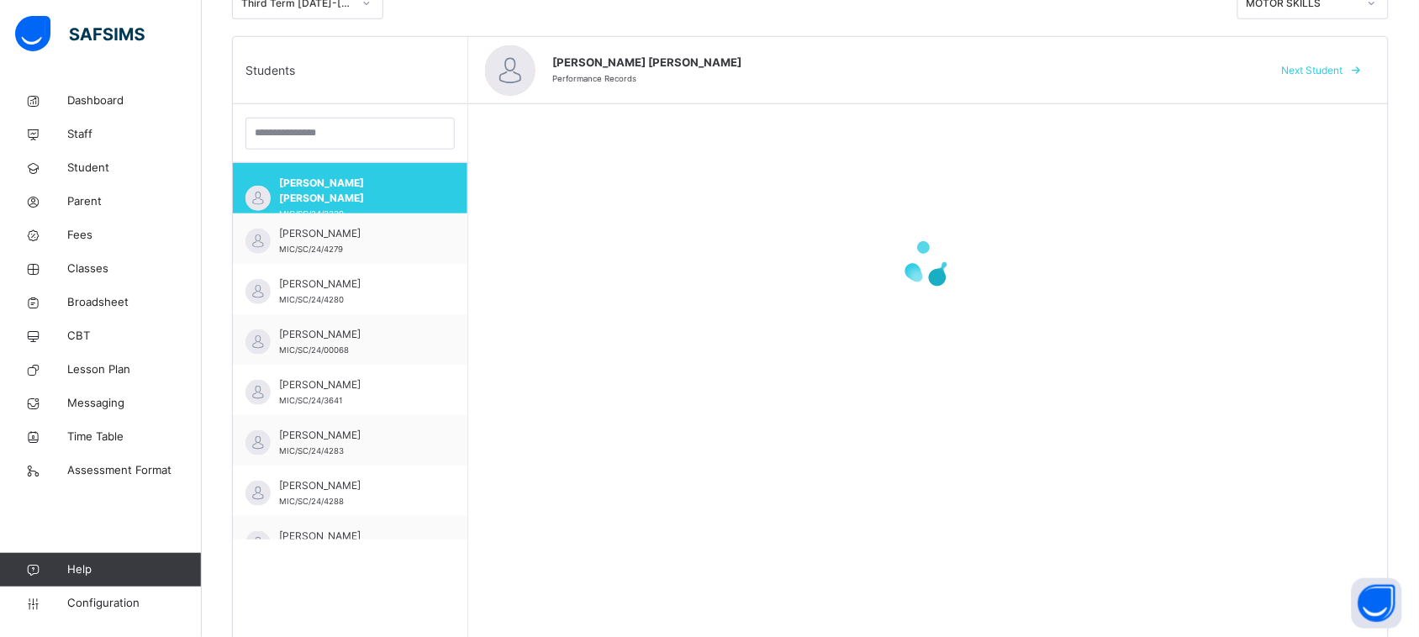
scroll to position [477, 0]
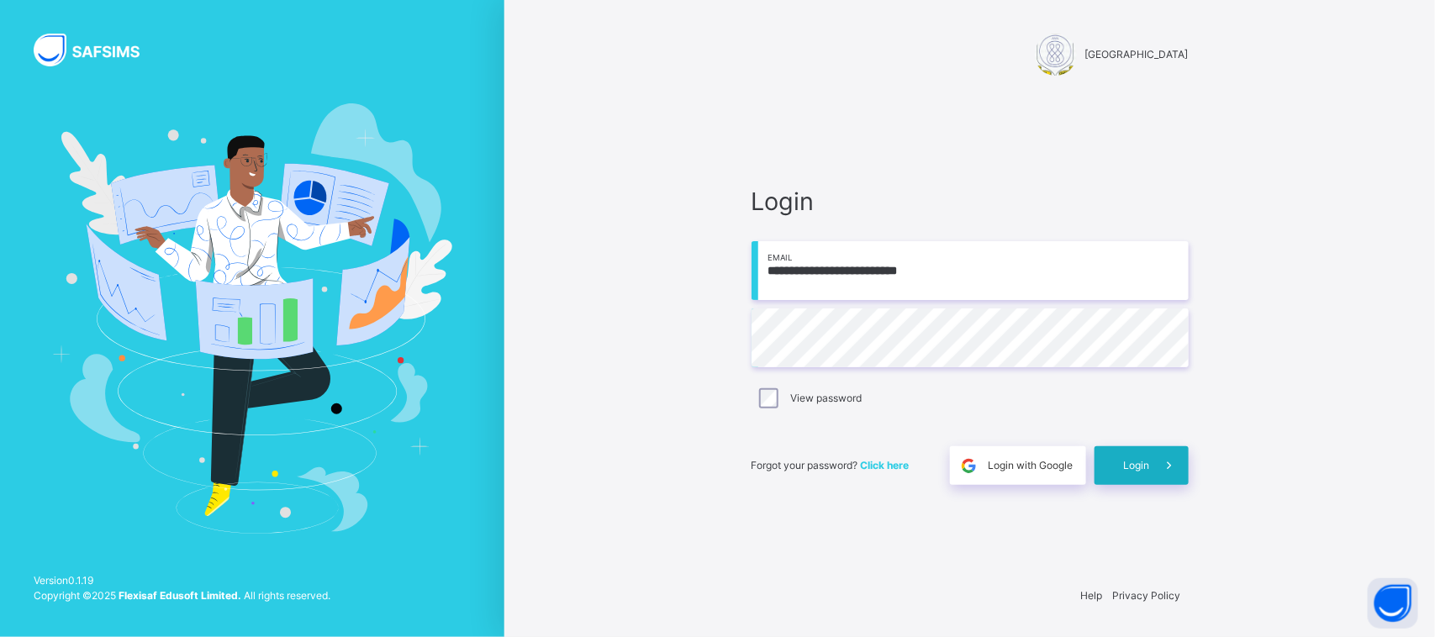
click at [1165, 467] on icon at bounding box center [1169, 465] width 18 height 19
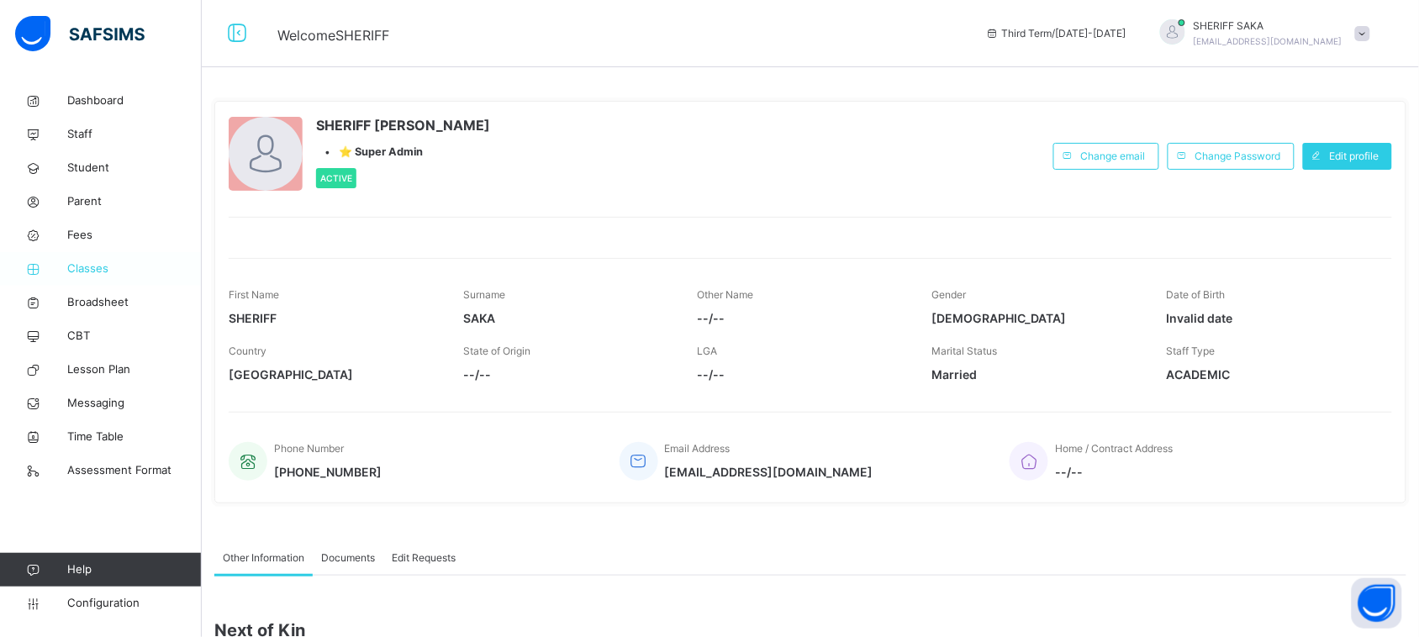
click at [88, 269] on span "Classes" at bounding box center [134, 269] width 134 height 17
